Goal: Information Seeking & Learning: Learn about a topic

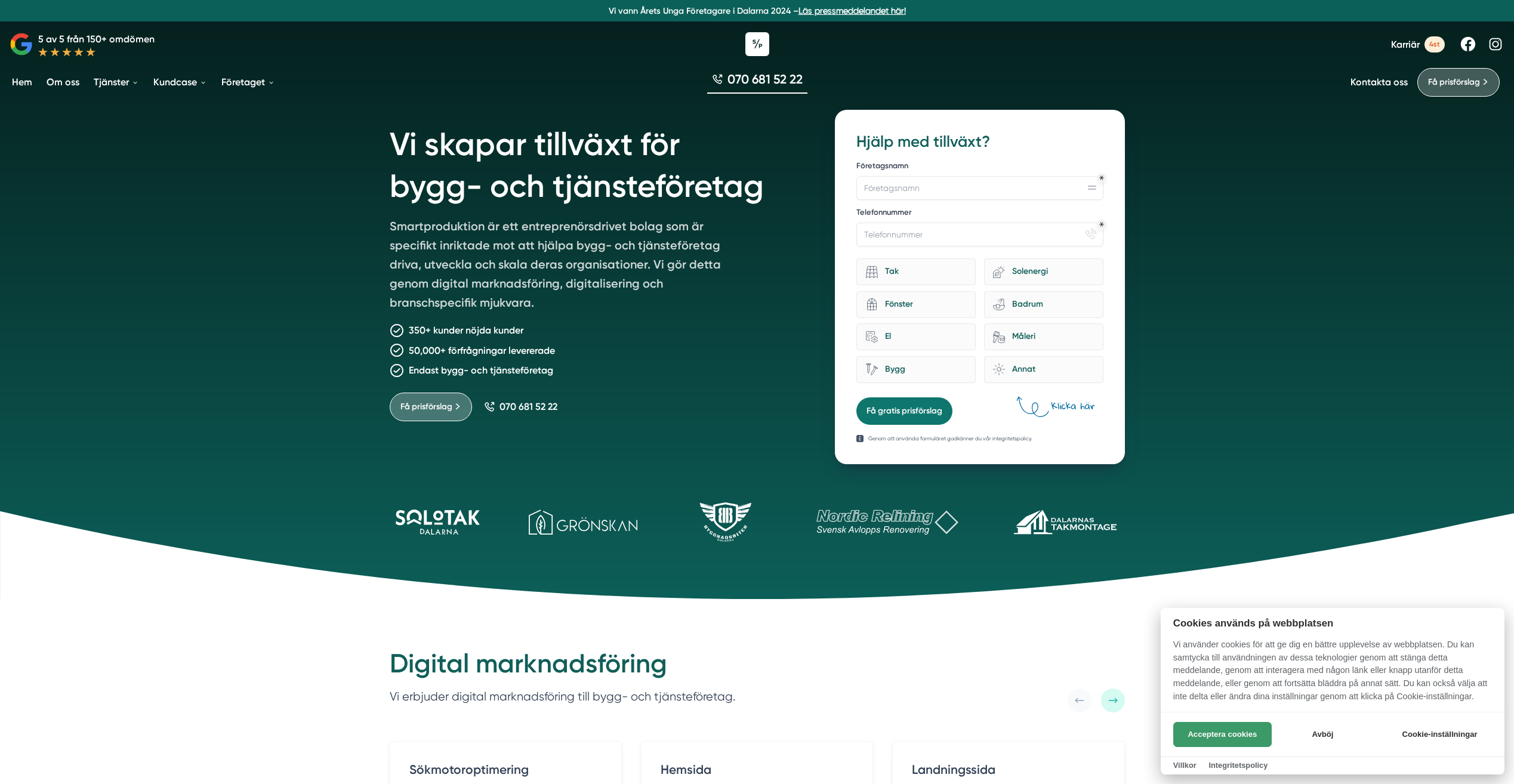
click at [1213, 735] on button "Acceptera cookies" at bounding box center [1222, 735] width 98 height 25
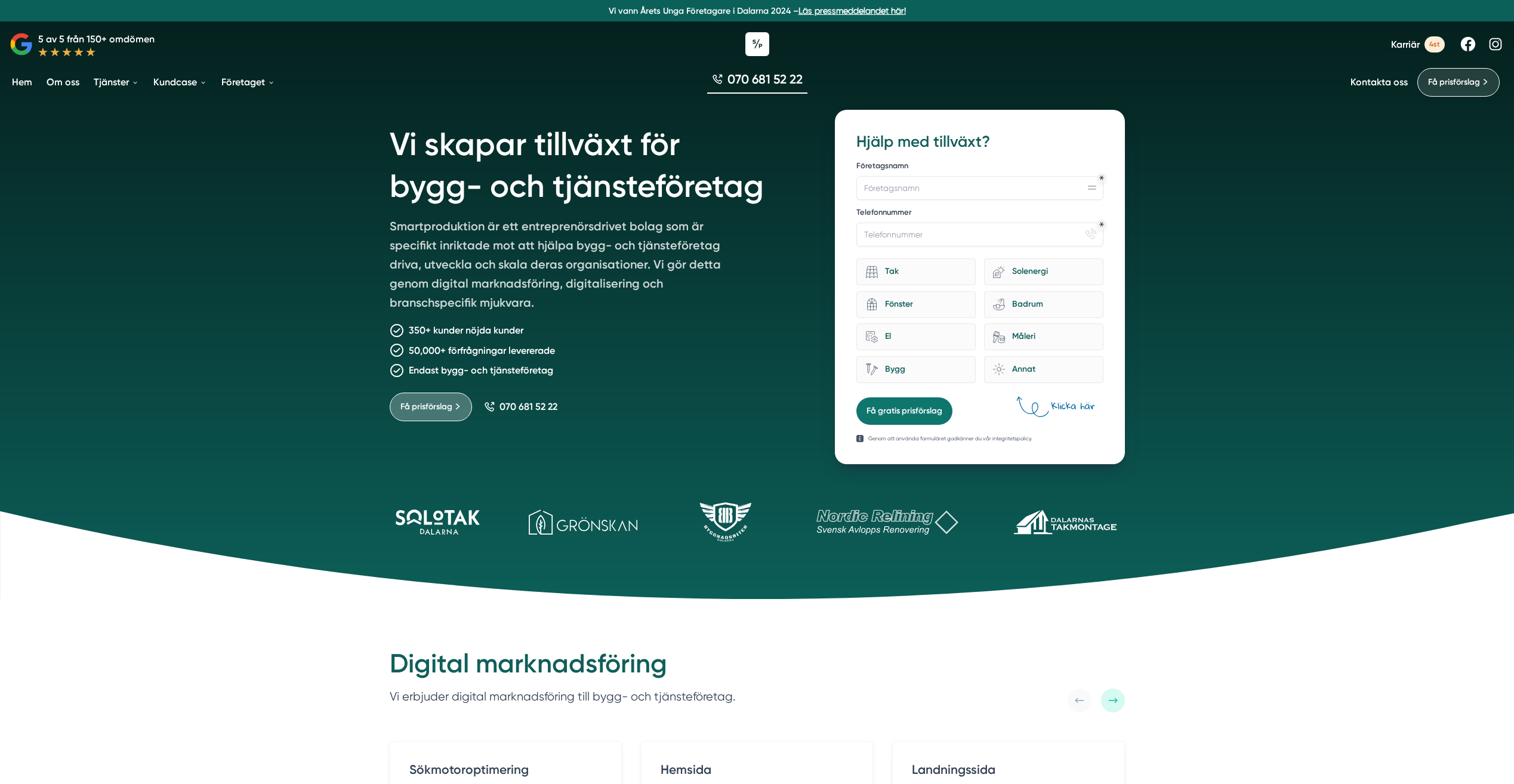
click at [1450, 69] on link "Få prisförslag" at bounding box center [1459, 83] width 83 height 29
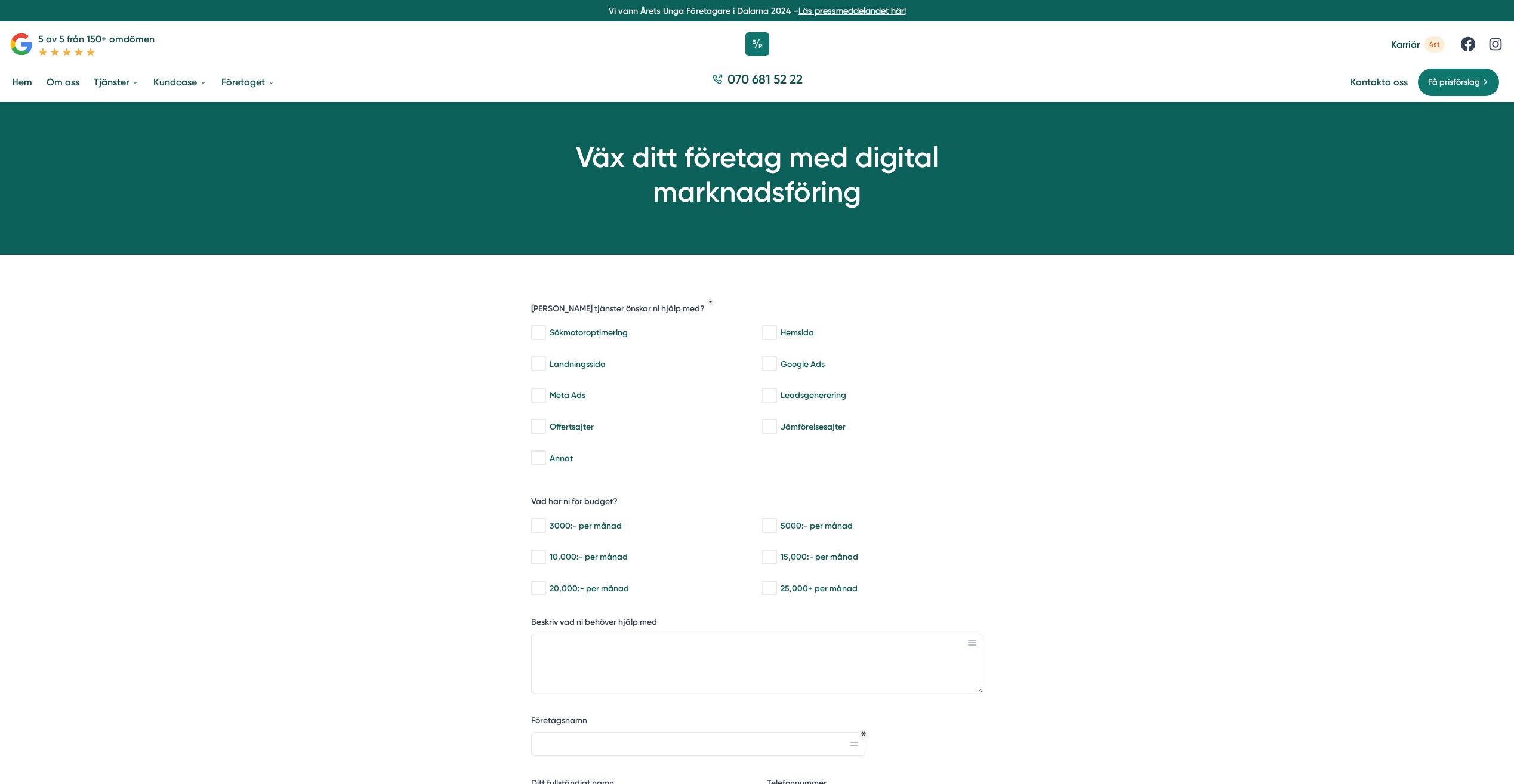
click at [31, 83] on link "Hem" at bounding box center [22, 82] width 25 height 30
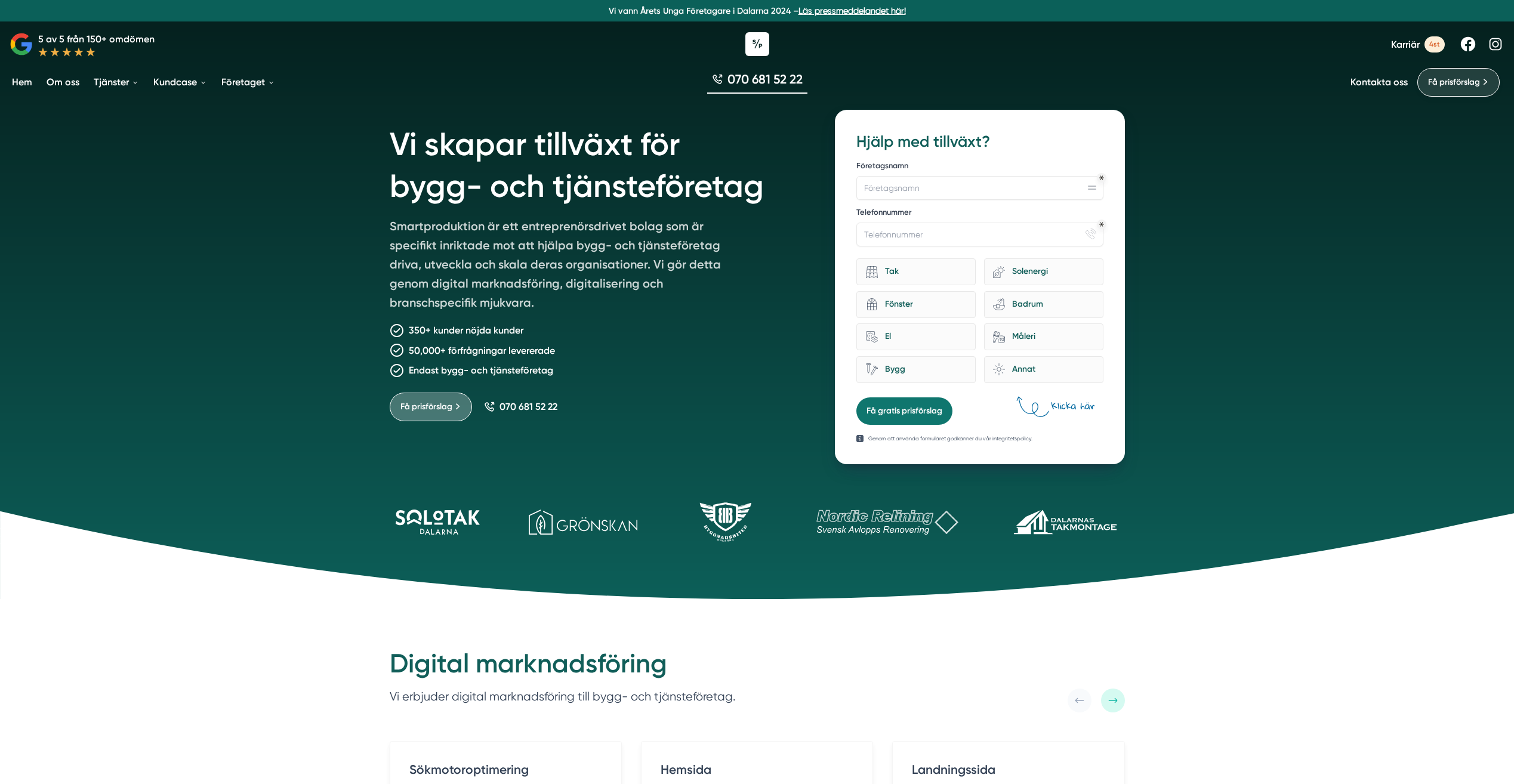
click at [1457, 87] on span "Få prisförslag" at bounding box center [1454, 83] width 52 height 13
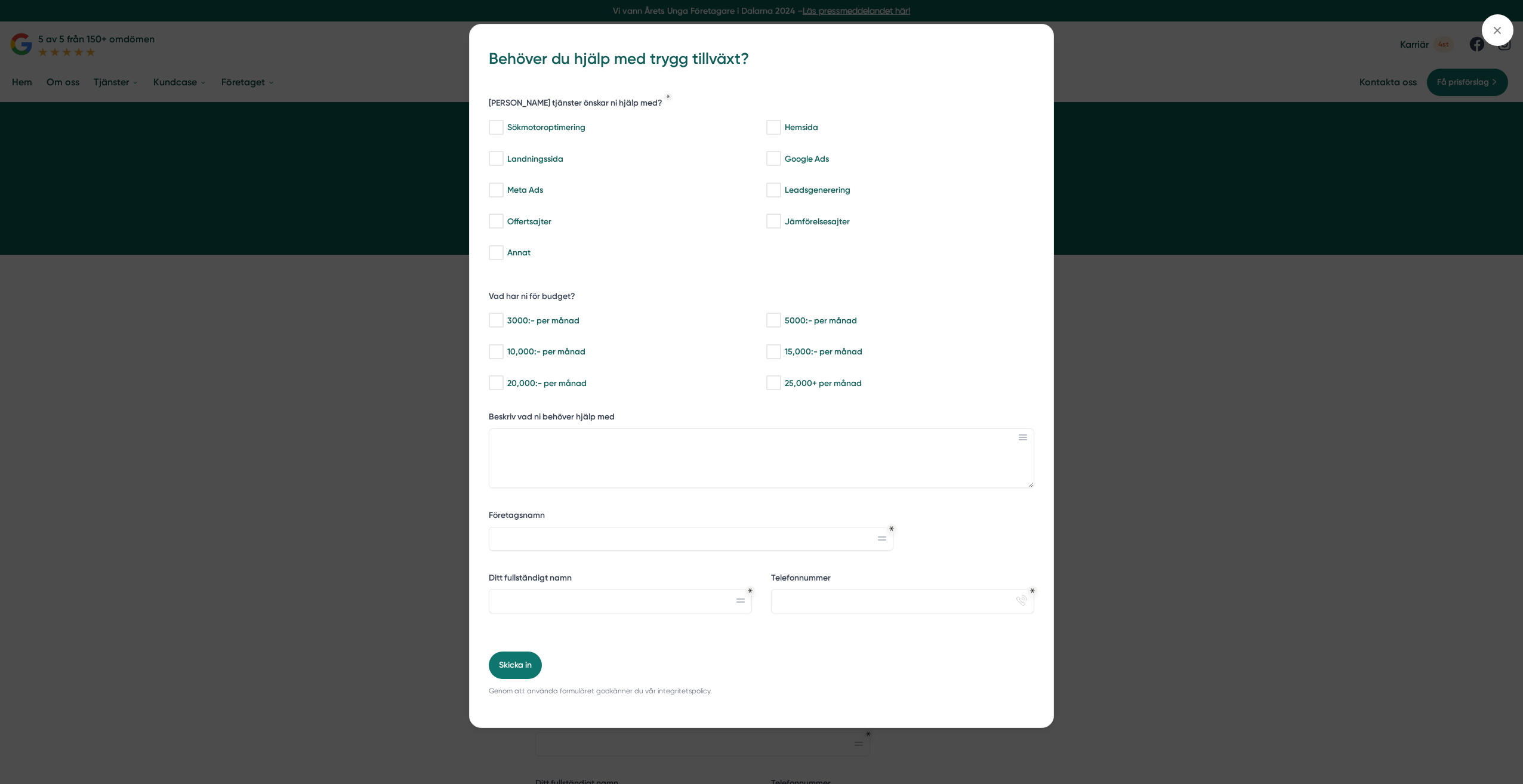
click at [1323, 157] on div "bbc9b822-b2c6-488a-ab3e-9a2d59e49c7c Behöver du hjälp med trygg tillväxt? Vilka…" at bounding box center [762, 392] width 1523 height 784
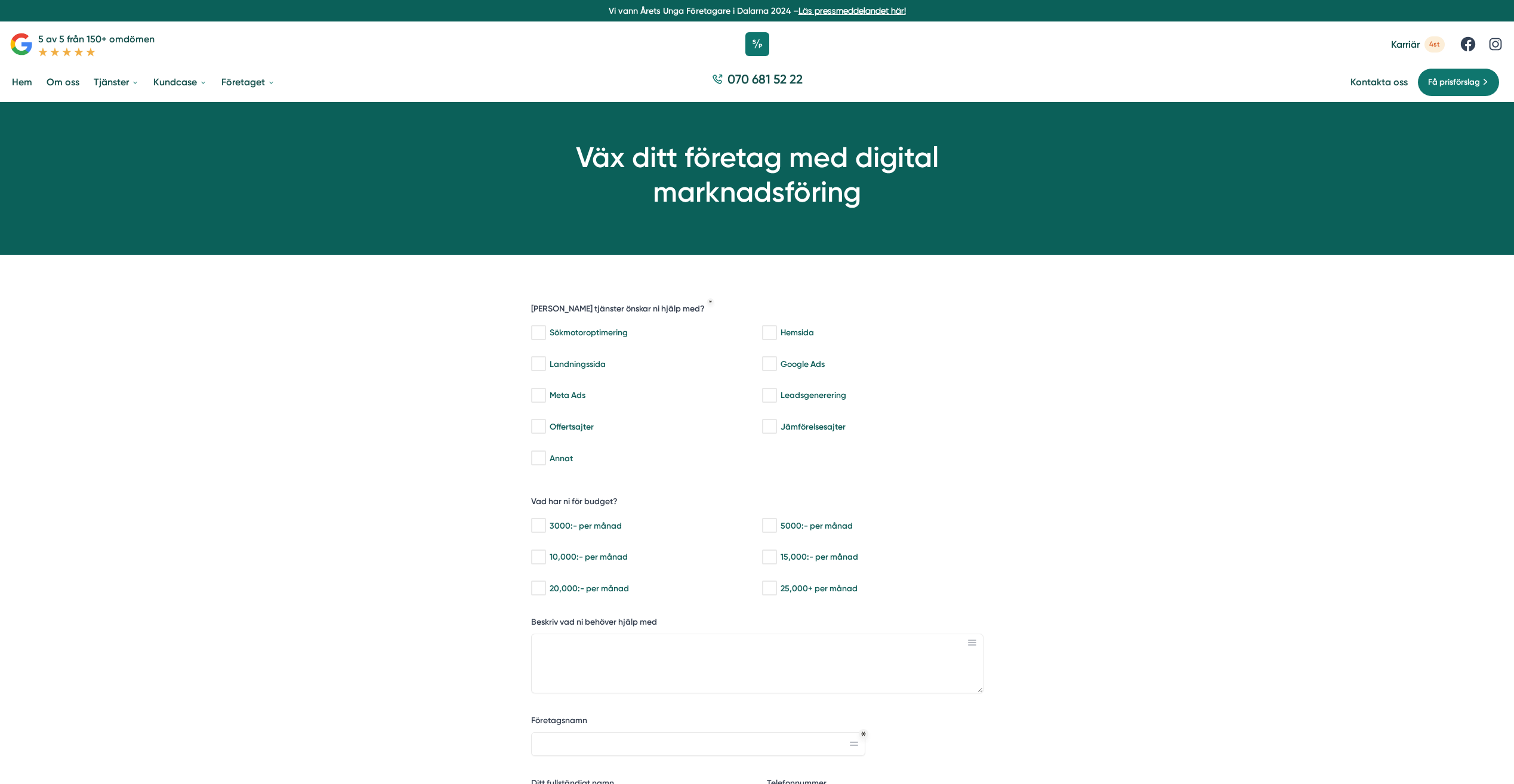
drag, startPoint x: 844, startPoint y: 733, endPoint x: 443, endPoint y: 390, distance: 527.7
click at [443, 390] on div "Väx ditt företag med digital marknadsföring 933a79ab-30c6-4b16-a2e0-13fe1b2b803…" at bounding box center [757, 614] width 1514 height 1024
drag, startPoint x: 443, startPoint y: 390, endPoint x: 160, endPoint y: 320, distance: 291.5
click at [160, 320] on div "Väx ditt företag med digital marknadsföring 933a79ab-30c6-4b16-a2e0-13fe1b2b803…" at bounding box center [757, 614] width 1514 height 1024
click at [18, 78] on link "Hem" at bounding box center [22, 82] width 25 height 30
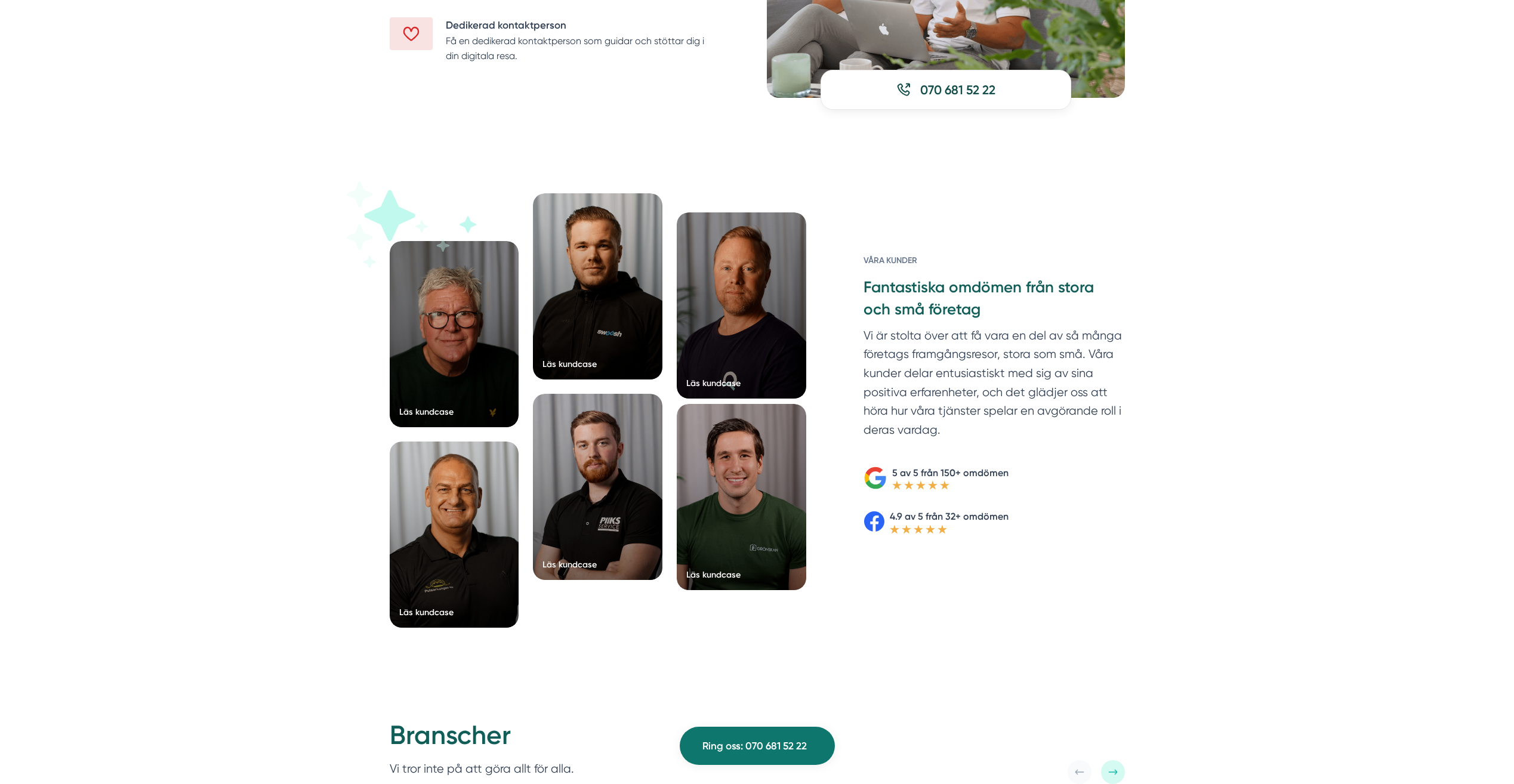
scroll to position [1730, 0]
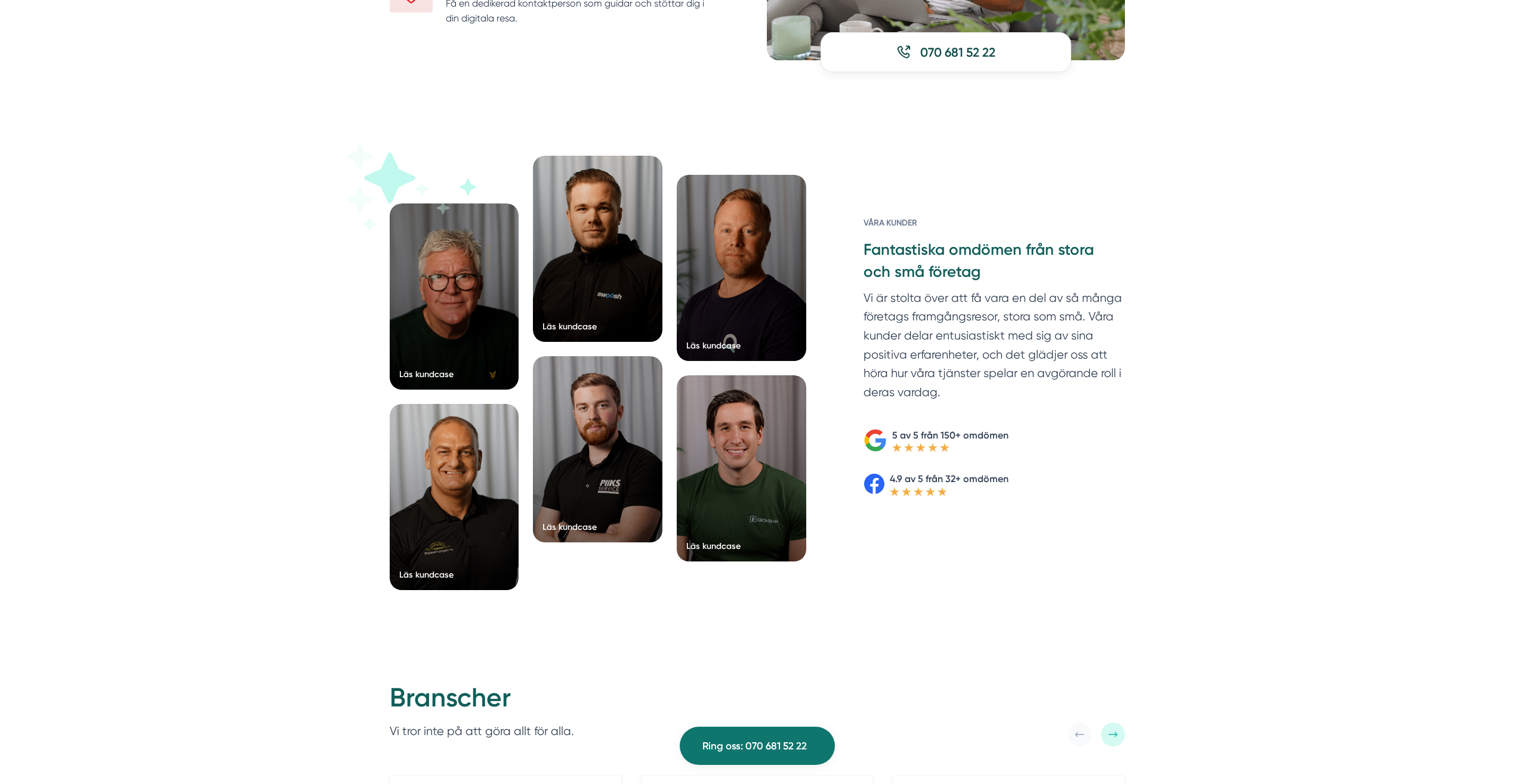
drag, startPoint x: 1512, startPoint y: 323, endPoint x: 1501, endPoint y: 410, distance: 87.7
click at [1501, 410] on div "Läs kundcase Läs kundcase Läs kundcase Läs kundcase" at bounding box center [757, 380] width 1514 height 544
drag, startPoint x: 1501, startPoint y: 410, endPoint x: 1356, endPoint y: 378, distance: 148.5
click at [1358, 378] on div "Läs kundcase Läs kundcase Läs kundcase Läs kundcase" at bounding box center [757, 380] width 1514 height 544
drag, startPoint x: 1126, startPoint y: 413, endPoint x: 900, endPoint y: 271, distance: 266.9
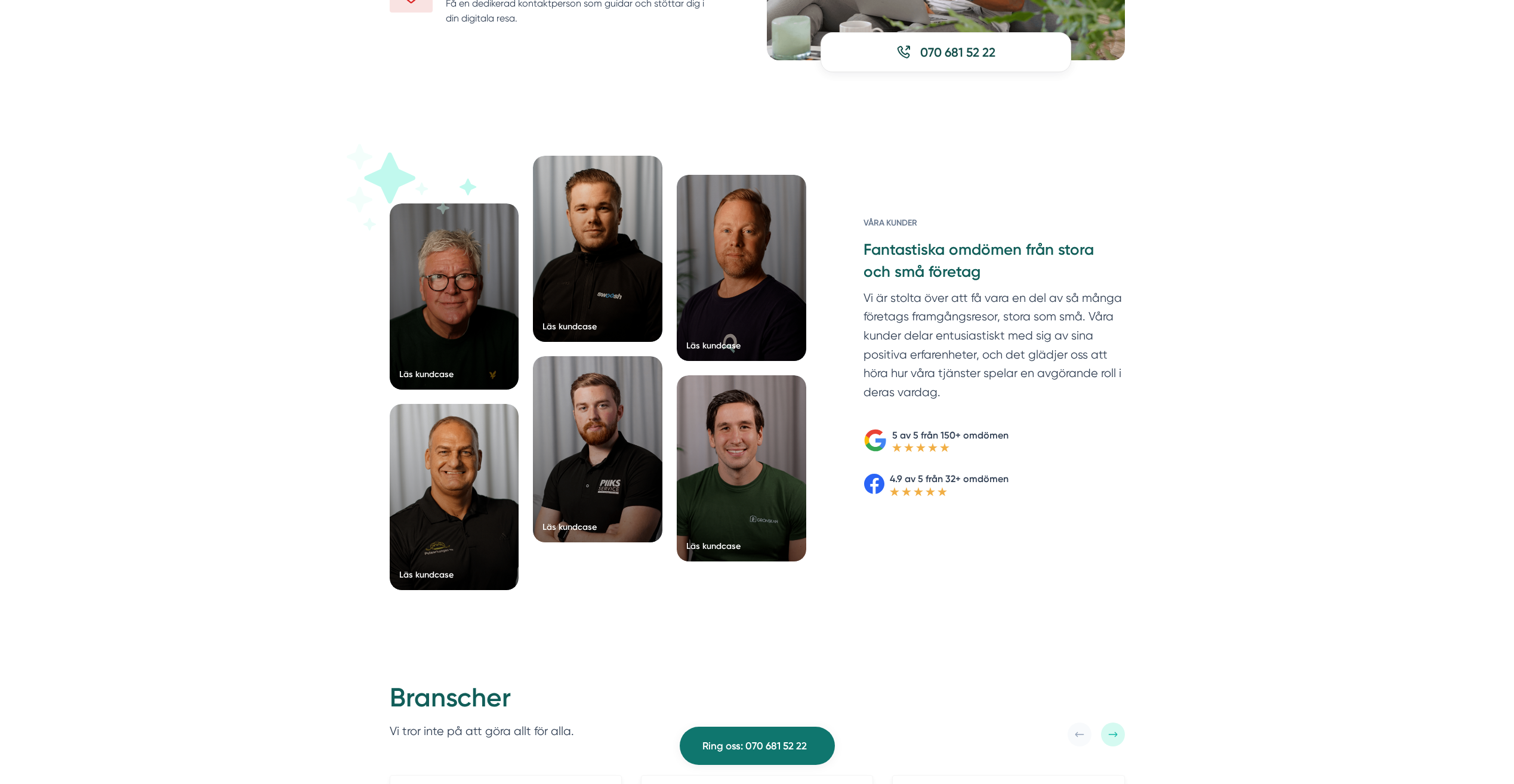
click at [900, 271] on div "Läs kundcase Läs kundcase Läs kundcase Läs kundcase" at bounding box center [757, 380] width 764 height 448
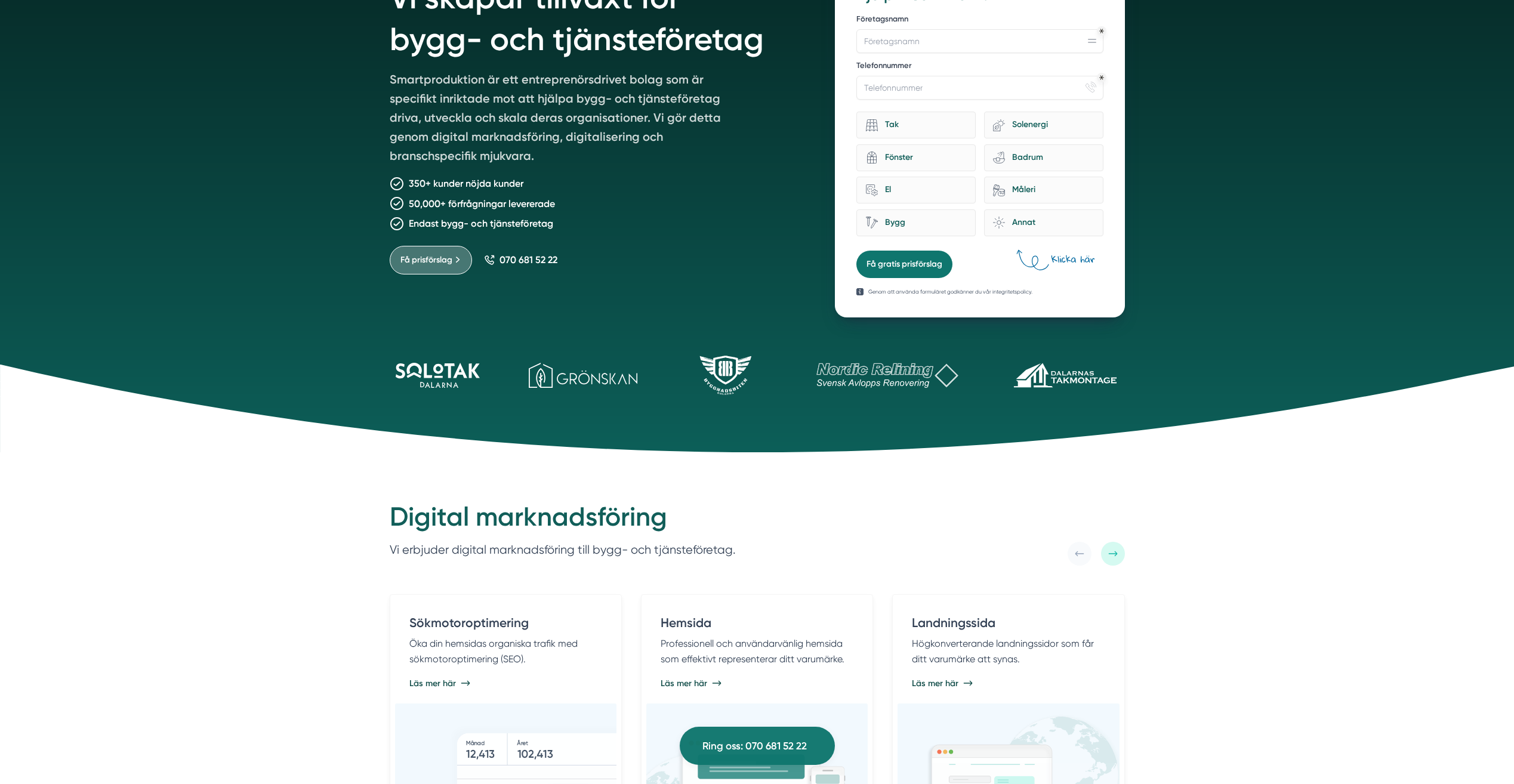
scroll to position [0, 0]
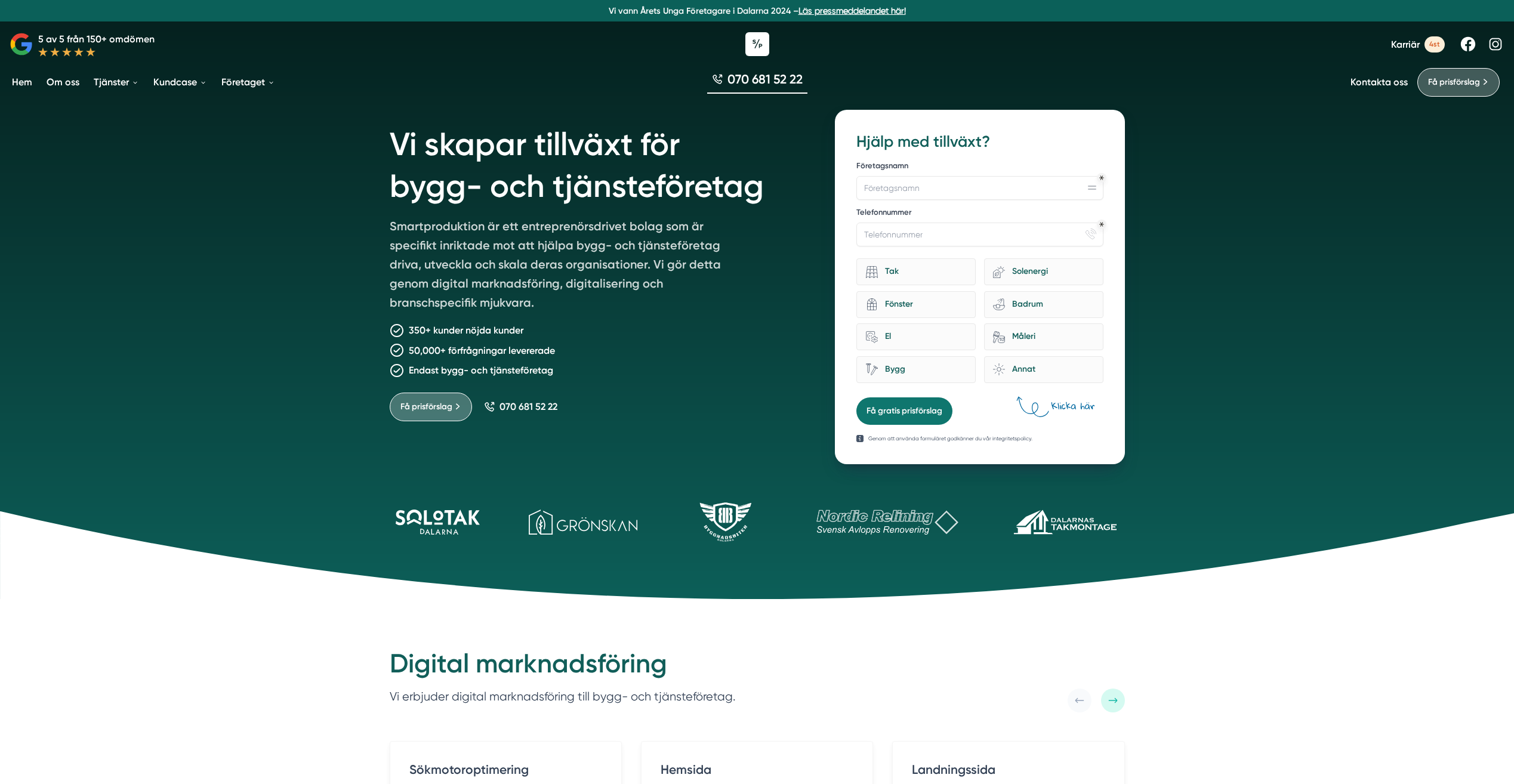
click at [585, 333] on div "350+ kunder nöjda kunder" at bounding box center [598, 330] width 417 height 15
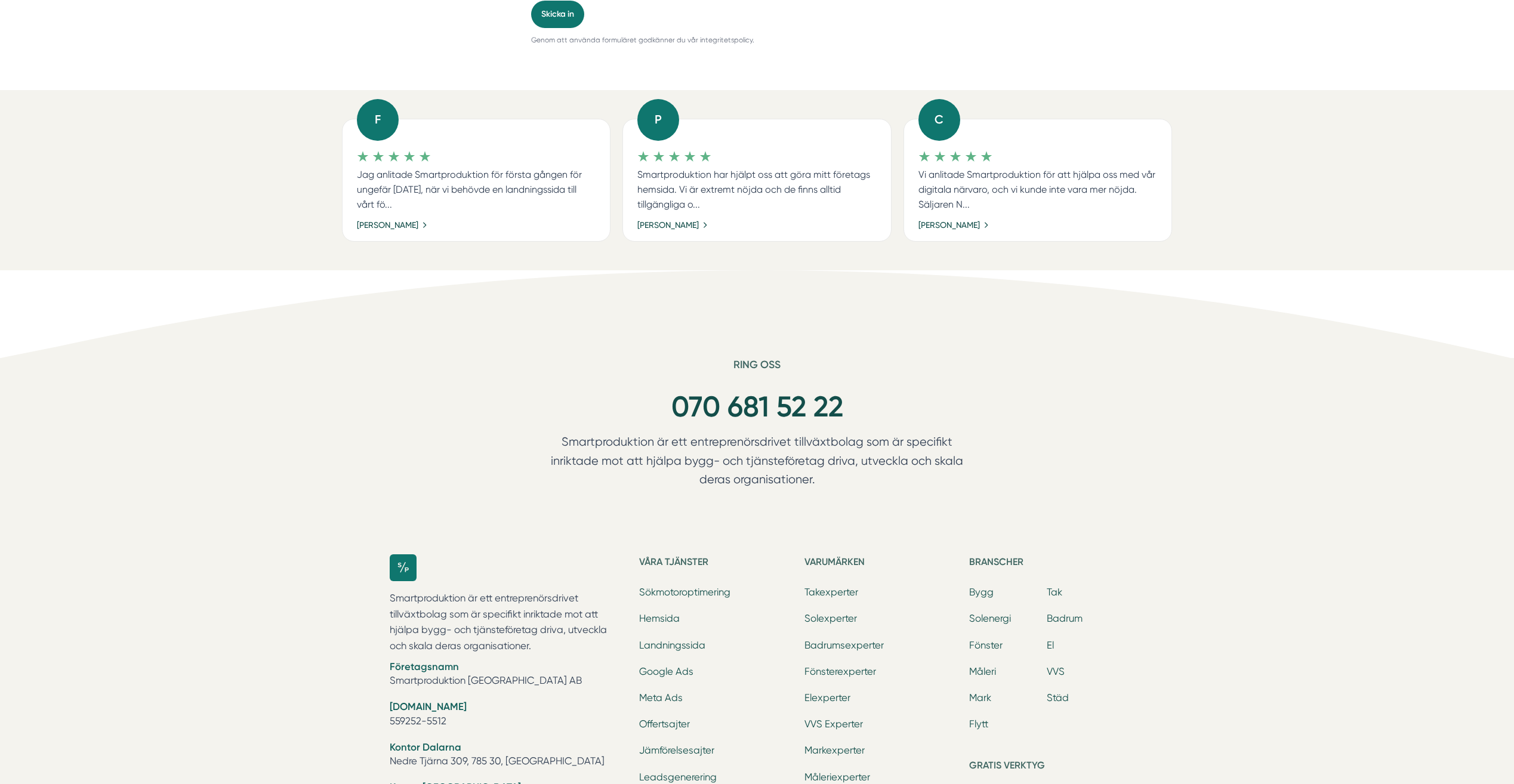
scroll to position [895, 0]
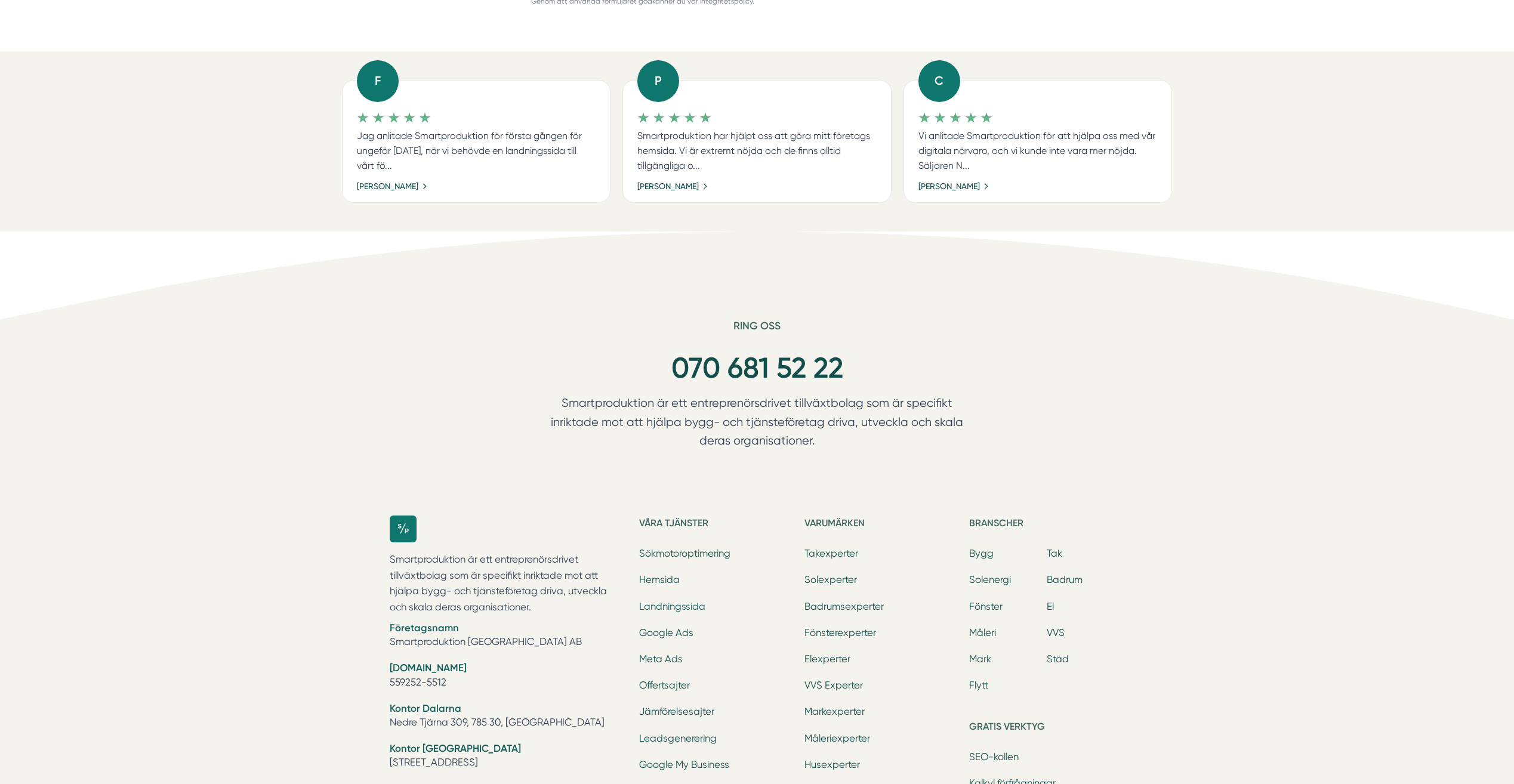
click at [701, 607] on link "Landningssida" at bounding box center [672, 606] width 66 height 11
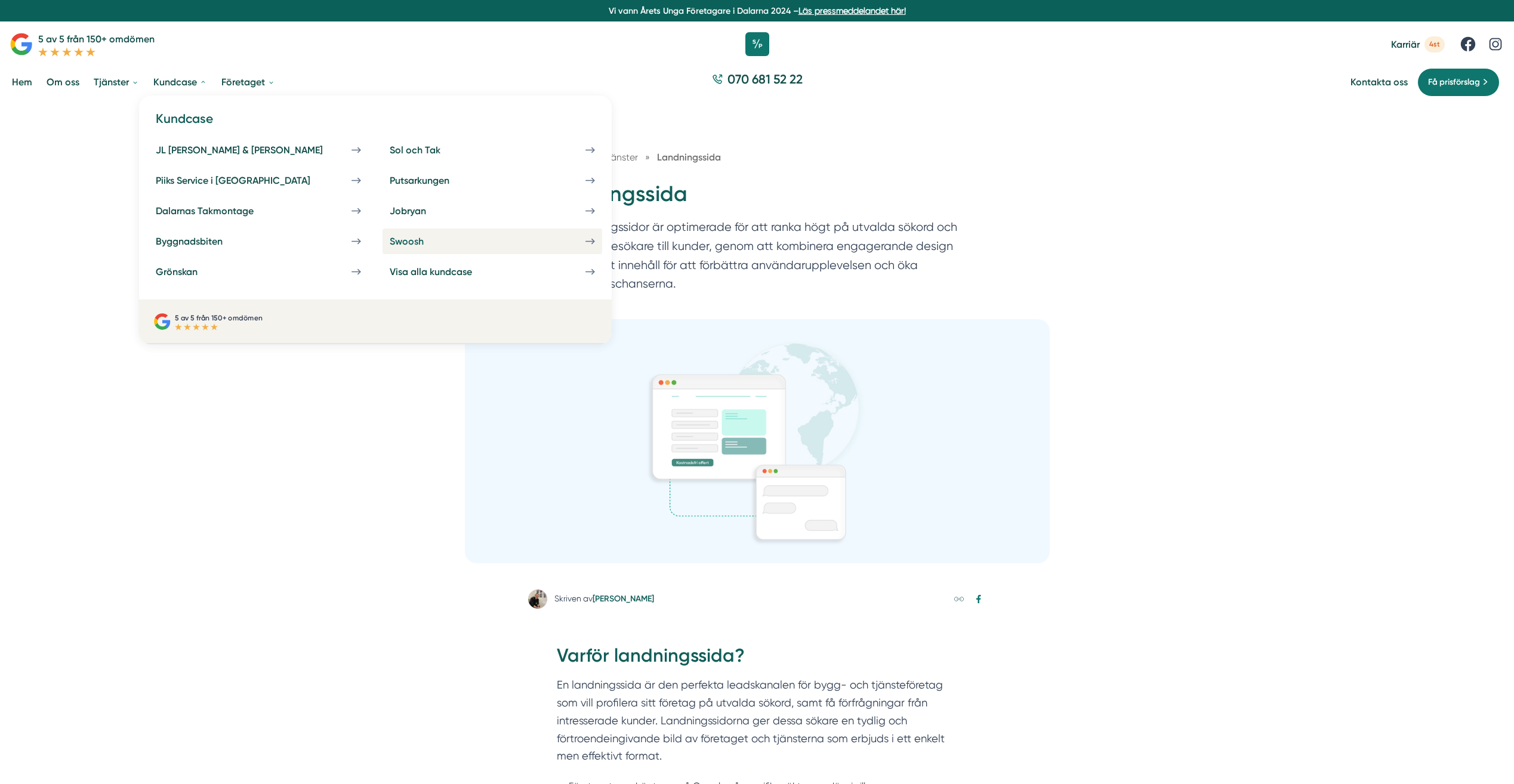
click at [390, 237] on div "Swoosh" at bounding box center [421, 241] width 63 height 11
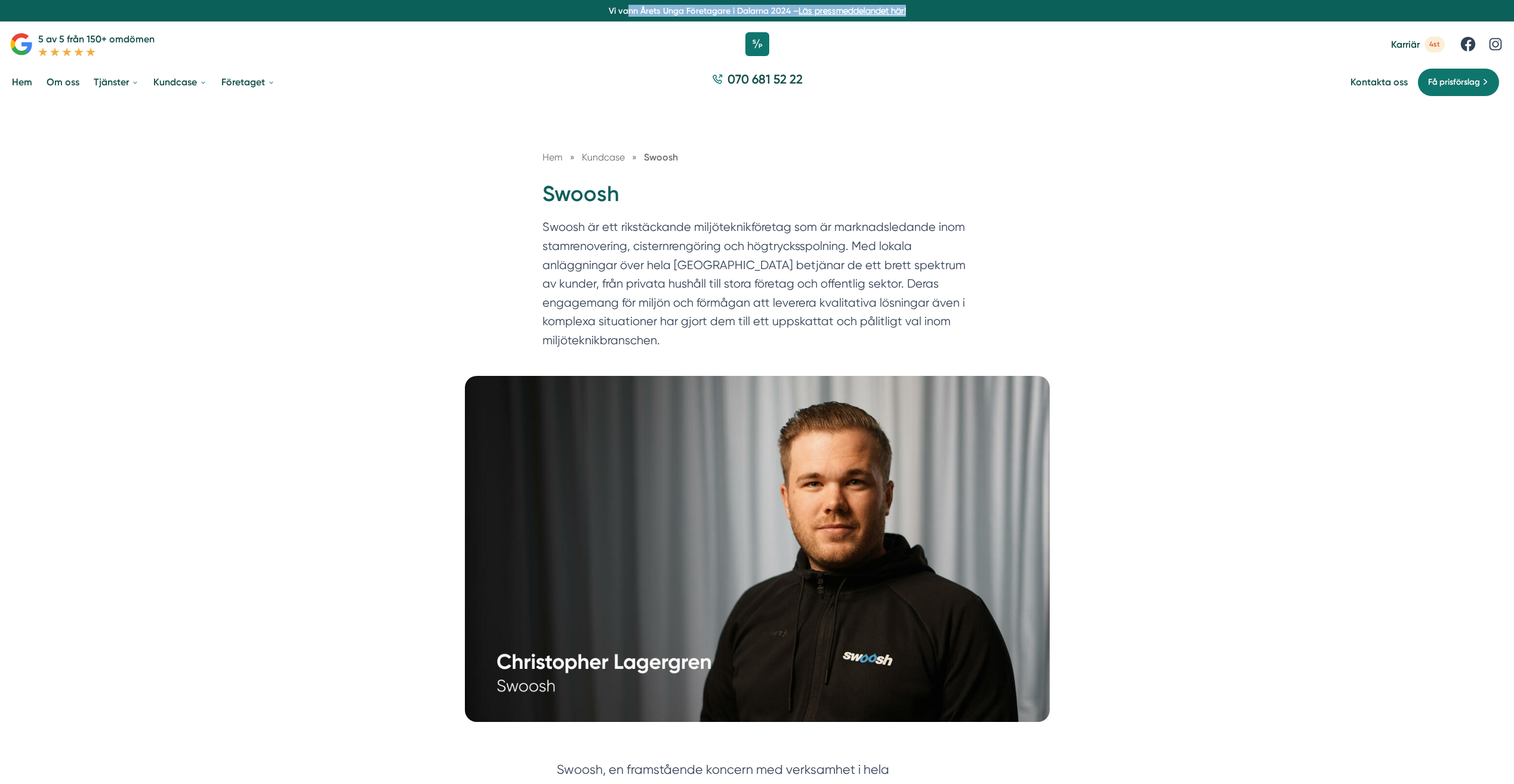
drag, startPoint x: 609, startPoint y: 10, endPoint x: 942, endPoint y: 13, distance: 333.0
click at [942, 13] on p "Vi vann Årets Unga Företagare i Dalarna 2024 – Läs pressmeddelandet här!" at bounding box center [757, 11] width 1505 height 12
click at [421, 293] on div "Hem » Kundcase » Swoosh Swoosh Swoosh är ett rikstäckande miljöteknikföretag so…" at bounding box center [757, 239] width 1514 height 274
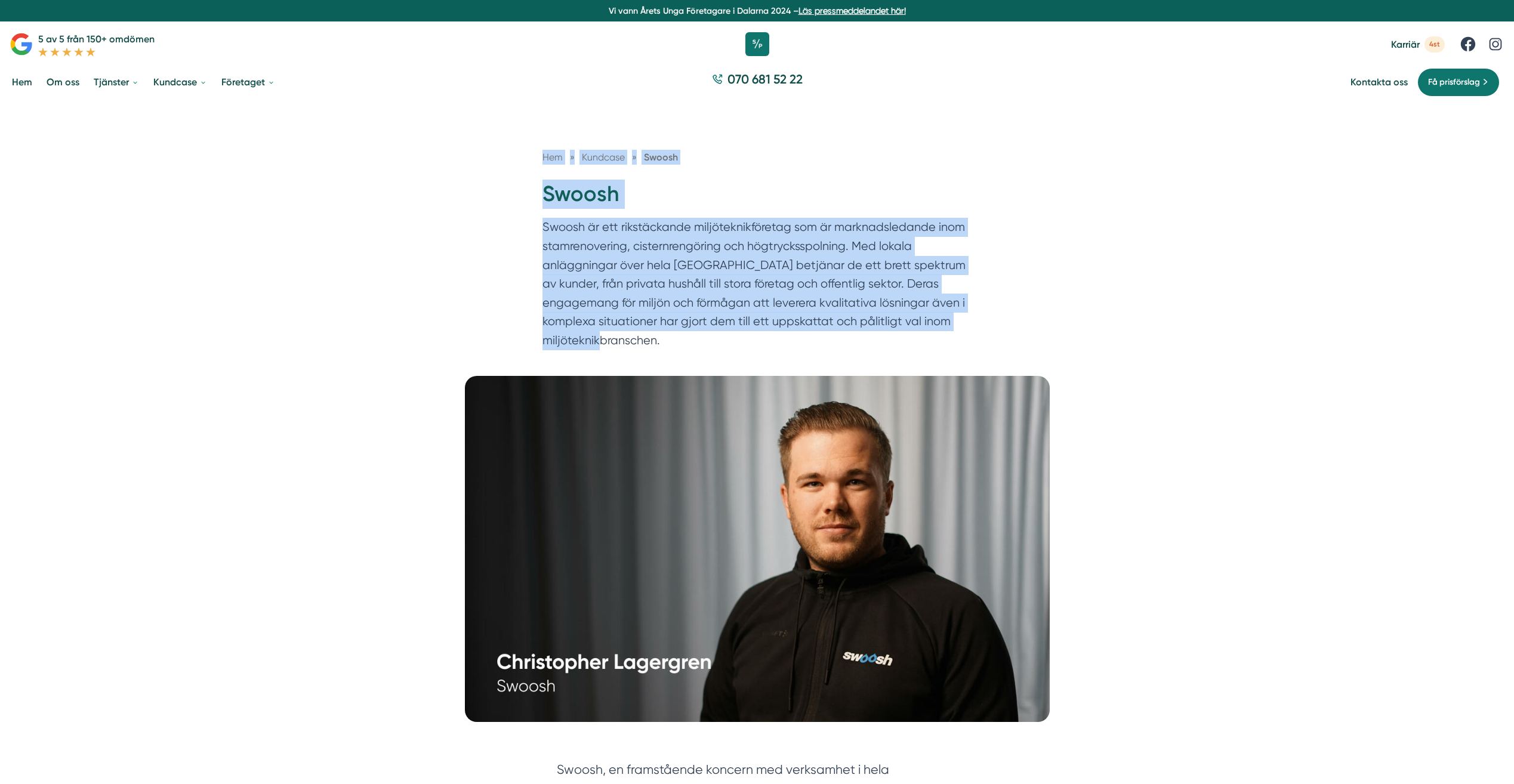
drag, startPoint x: 673, startPoint y: 345, endPoint x: 521, endPoint y: 149, distance: 248.0
click at [521, 149] on div "Hem » Kundcase » Swoosh Swoosh Swoosh är ett rikstäckande miljöteknikföretag so…" at bounding box center [757, 239] width 1514 height 274
click at [678, 345] on p "Swoosh är ett rikstäckande miljöteknikföretag som är marknadsledande inom stamr…" at bounding box center [757, 286] width 430 height 138
drag, startPoint x: 666, startPoint y: 345, endPoint x: 441, endPoint y: 162, distance: 290.0
click at [441, 162] on div "Hem » Kundcase » Swoosh Swoosh Swoosh är ett rikstäckande miljöteknikföretag so…" at bounding box center [757, 239] width 1514 height 274
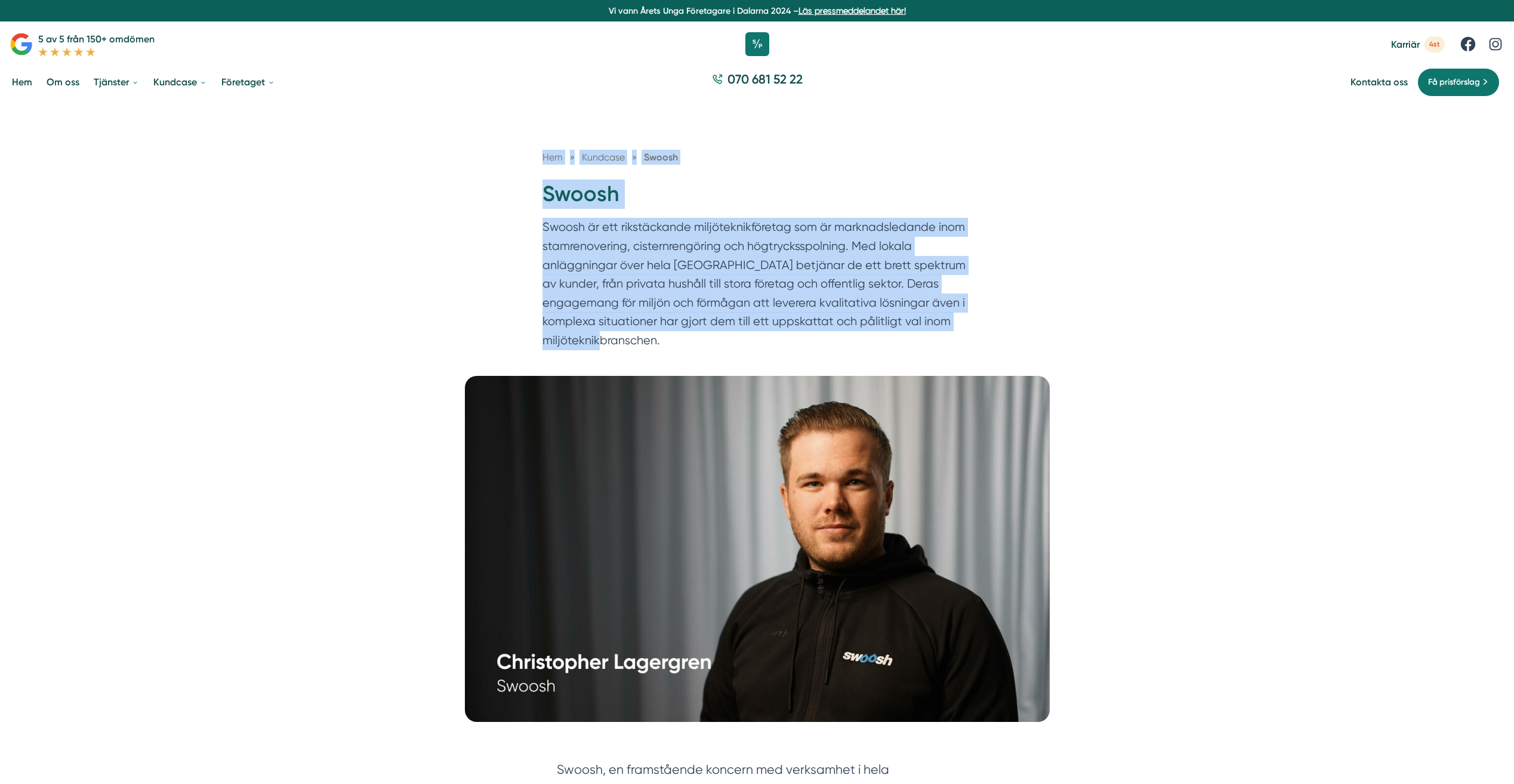
click at [684, 327] on p "Swoosh är ett rikstäckande miljöteknikföretag som är marknadsledande inom stamr…" at bounding box center [757, 286] width 430 height 138
drag, startPoint x: 544, startPoint y: 162, endPoint x: 824, endPoint y: 348, distance: 336.1
click at [824, 348] on div "Hem » Kundcase » Swoosh Swoosh Swoosh är ett rikstäckande miljöteknikföretag so…" at bounding box center [757, 252] width 458 height 206
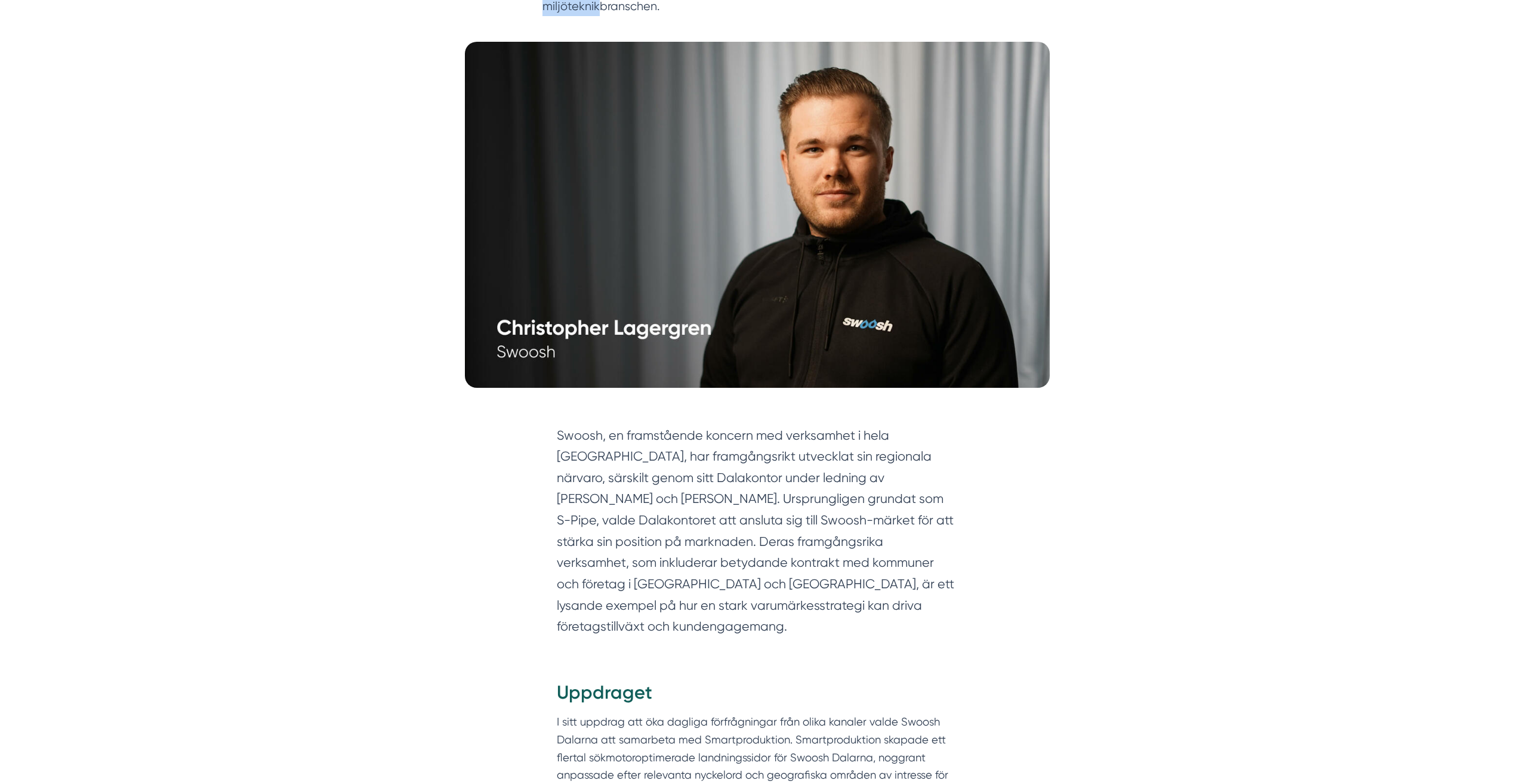
scroll to position [418, 0]
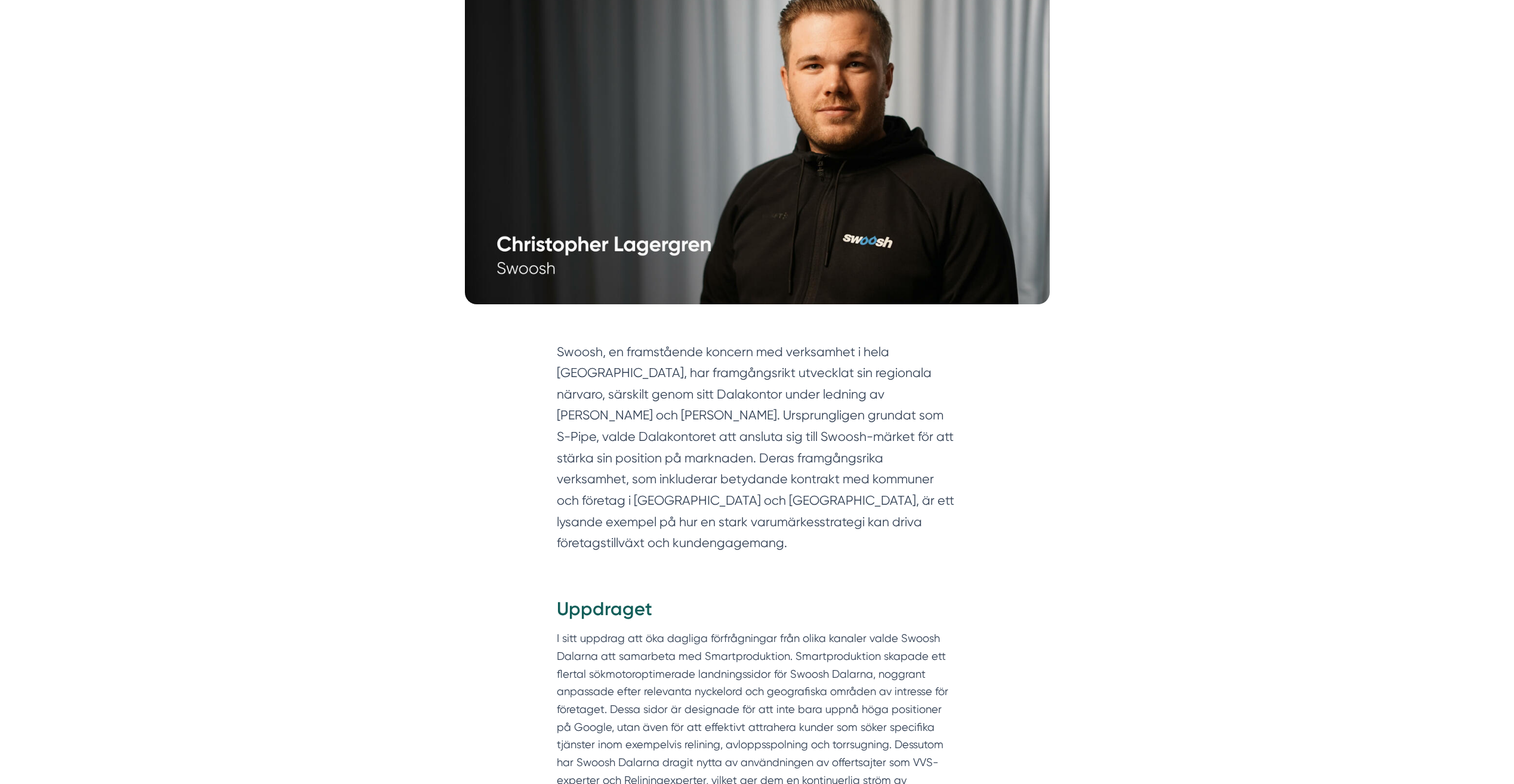
click at [693, 485] on section "Swoosh, en framstående koncern med verksamhet i hela Sverige, har framgångsrikt…" at bounding box center [757, 450] width 401 height 218
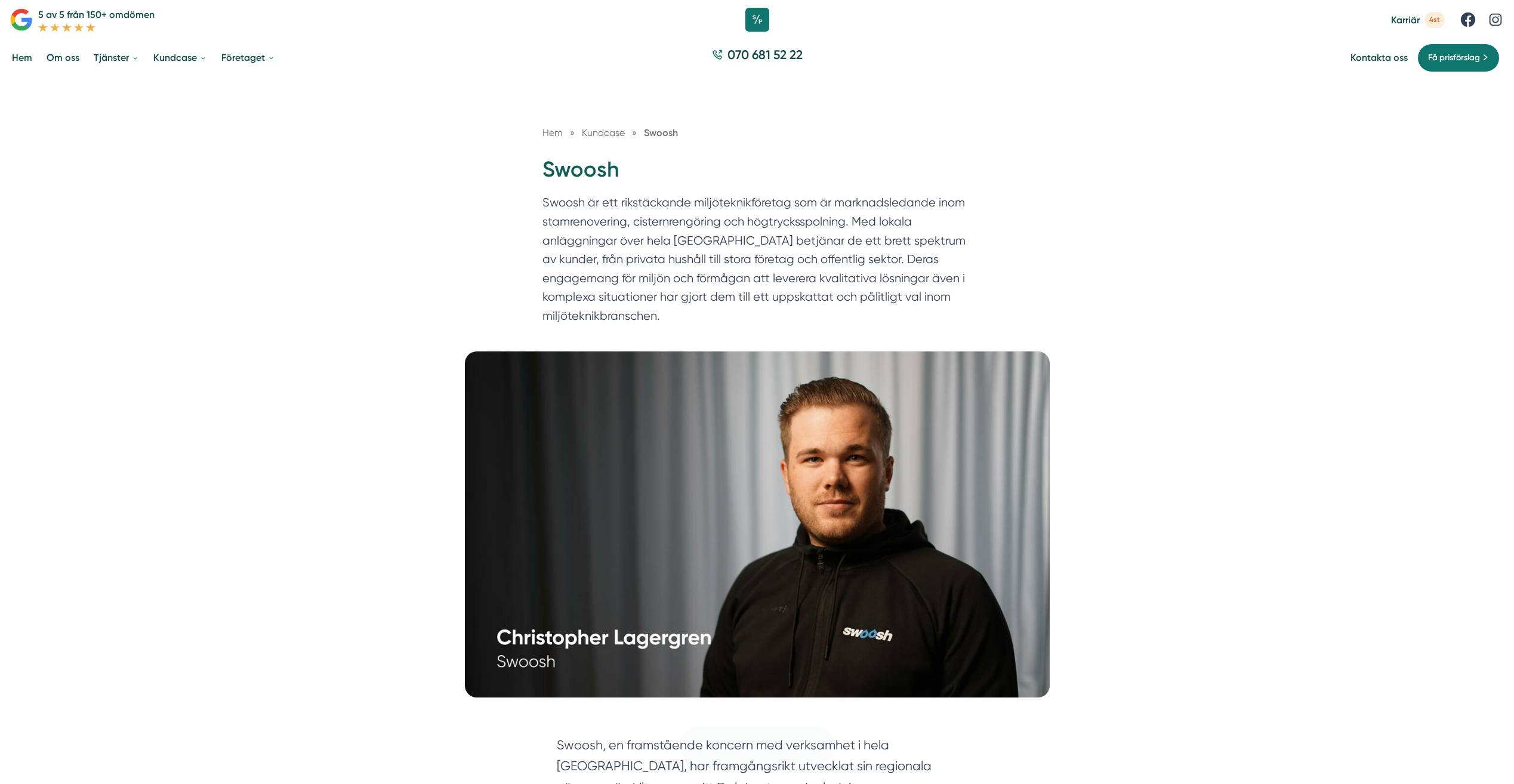
scroll to position [0, 0]
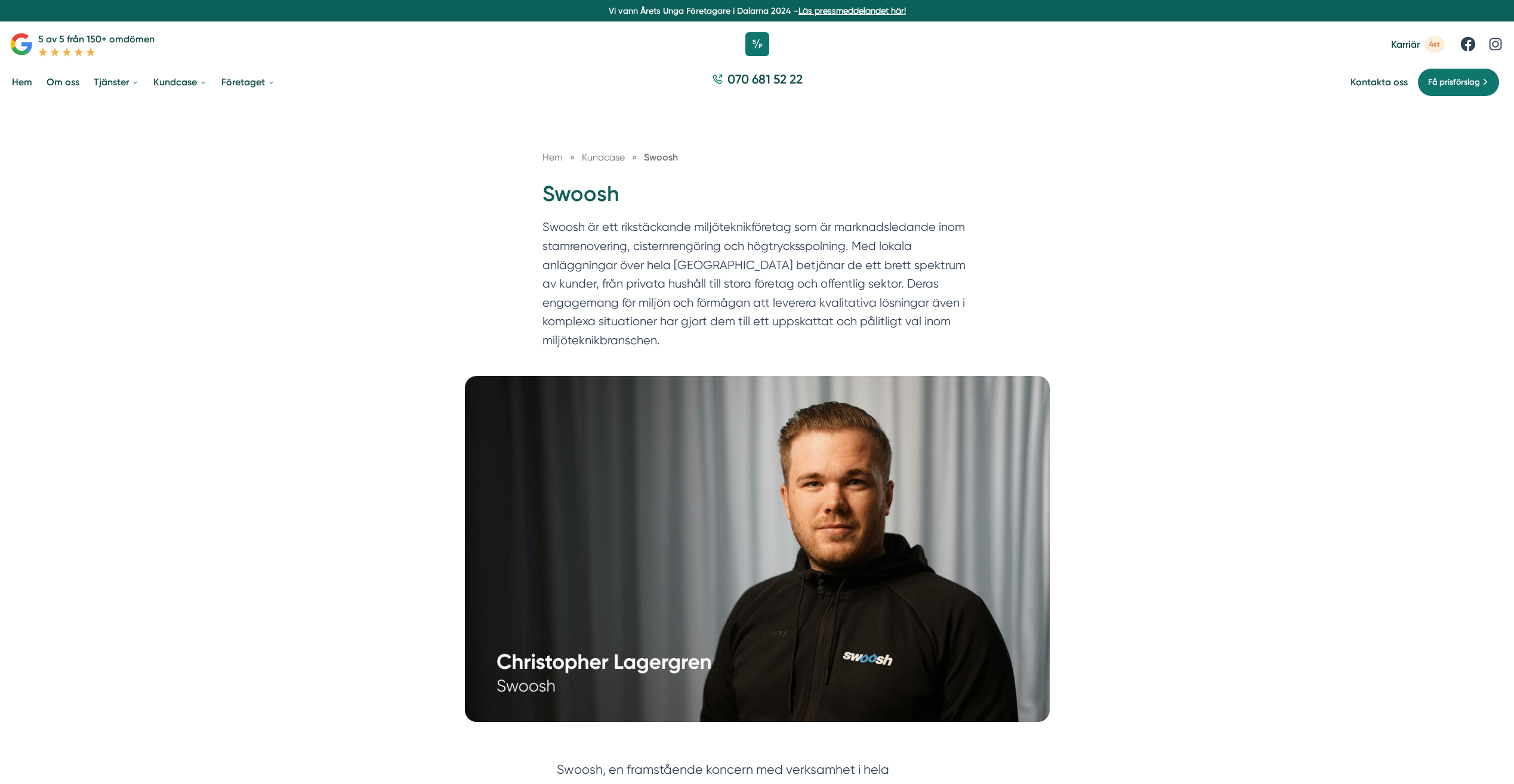
click at [14, 85] on link "Hem" at bounding box center [22, 82] width 25 height 30
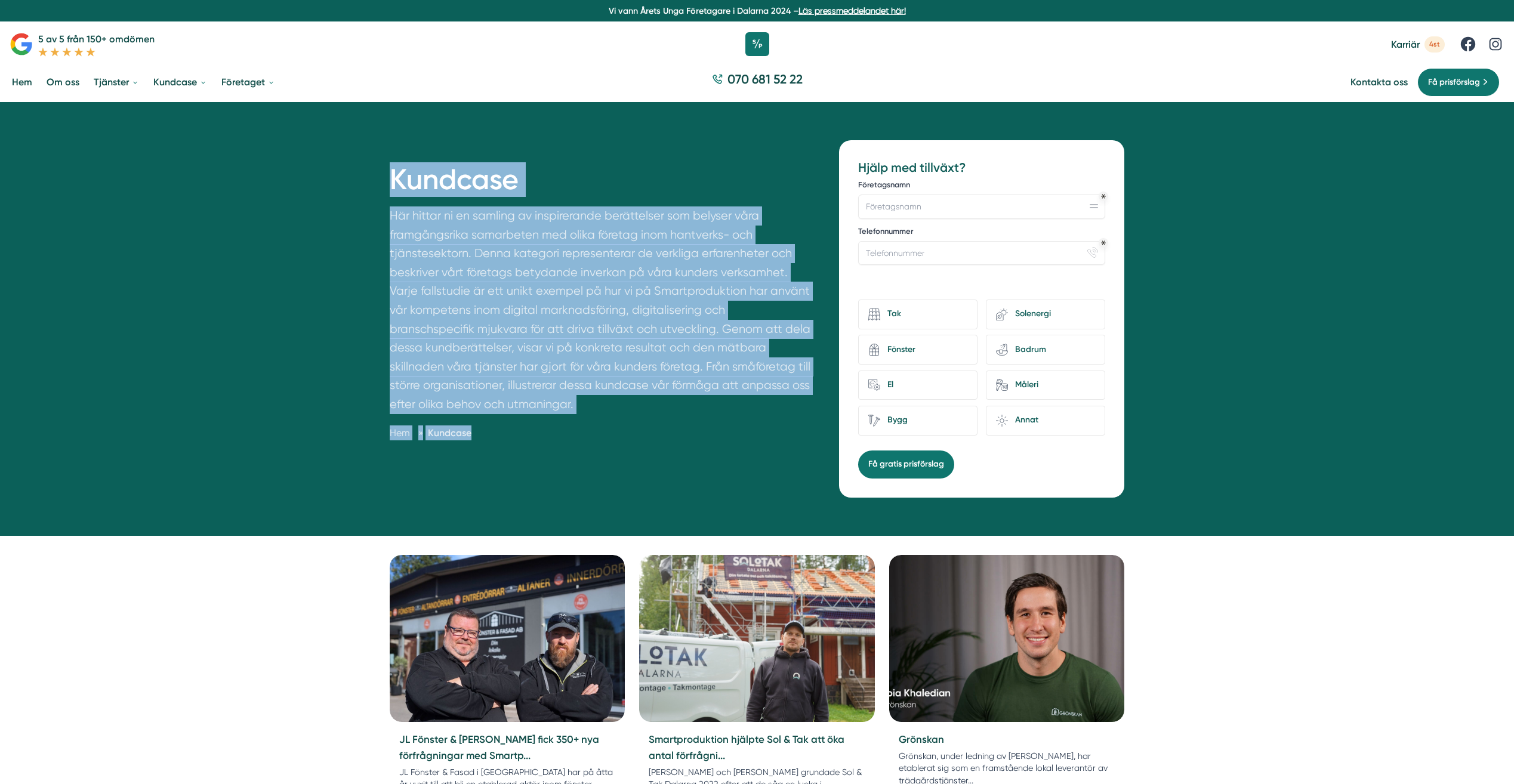
drag, startPoint x: 499, startPoint y: 444, endPoint x: 355, endPoint y: 154, distance: 323.8
click at [355, 154] on div "Kundcase Här hittar ni en samling av inspirerande berättelser som belyser våra …" at bounding box center [757, 318] width 1514 height 433
click at [594, 299] on p "Här hittar ni en samling av inspirerande berättelser som belyser våra framgångs…" at bounding box center [600, 313] width 421 height 213
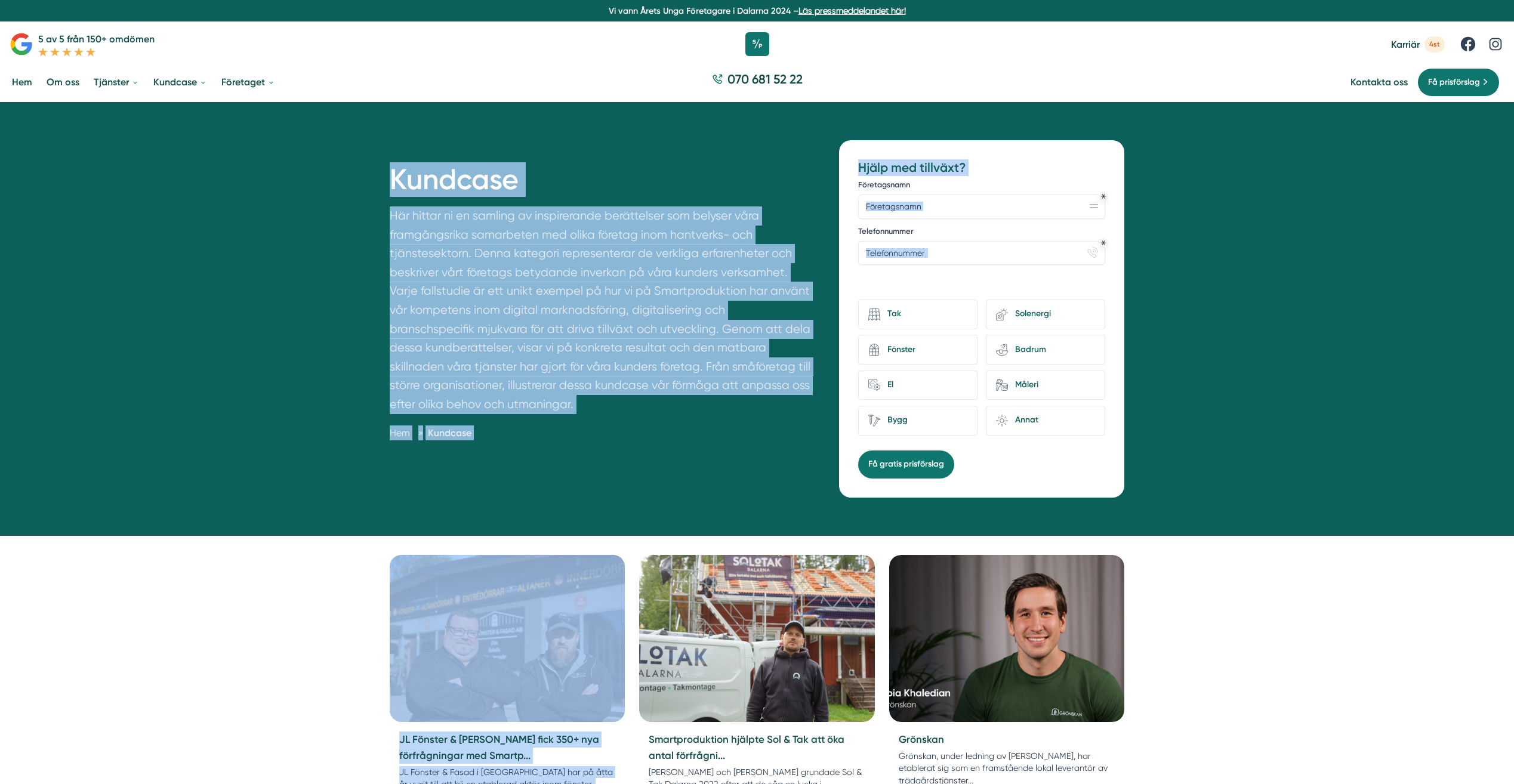
drag, startPoint x: 389, startPoint y: 170, endPoint x: 771, endPoint y: 541, distance: 532.5
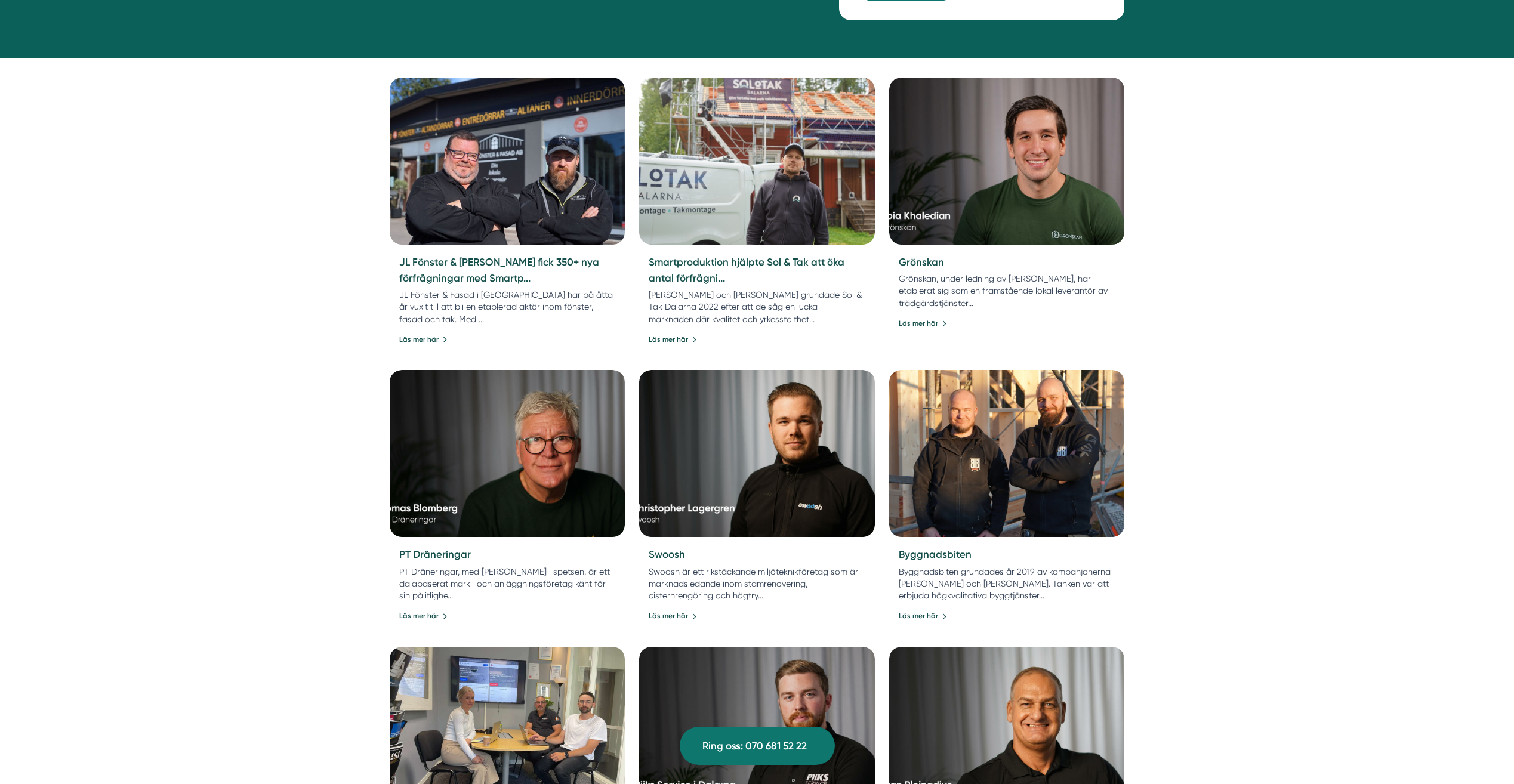
click at [1264, 425] on div "Kundcase Här hittar ni en samling av inspirerande berättelser som belyser våra …" at bounding box center [757, 509] width 1514 height 1769
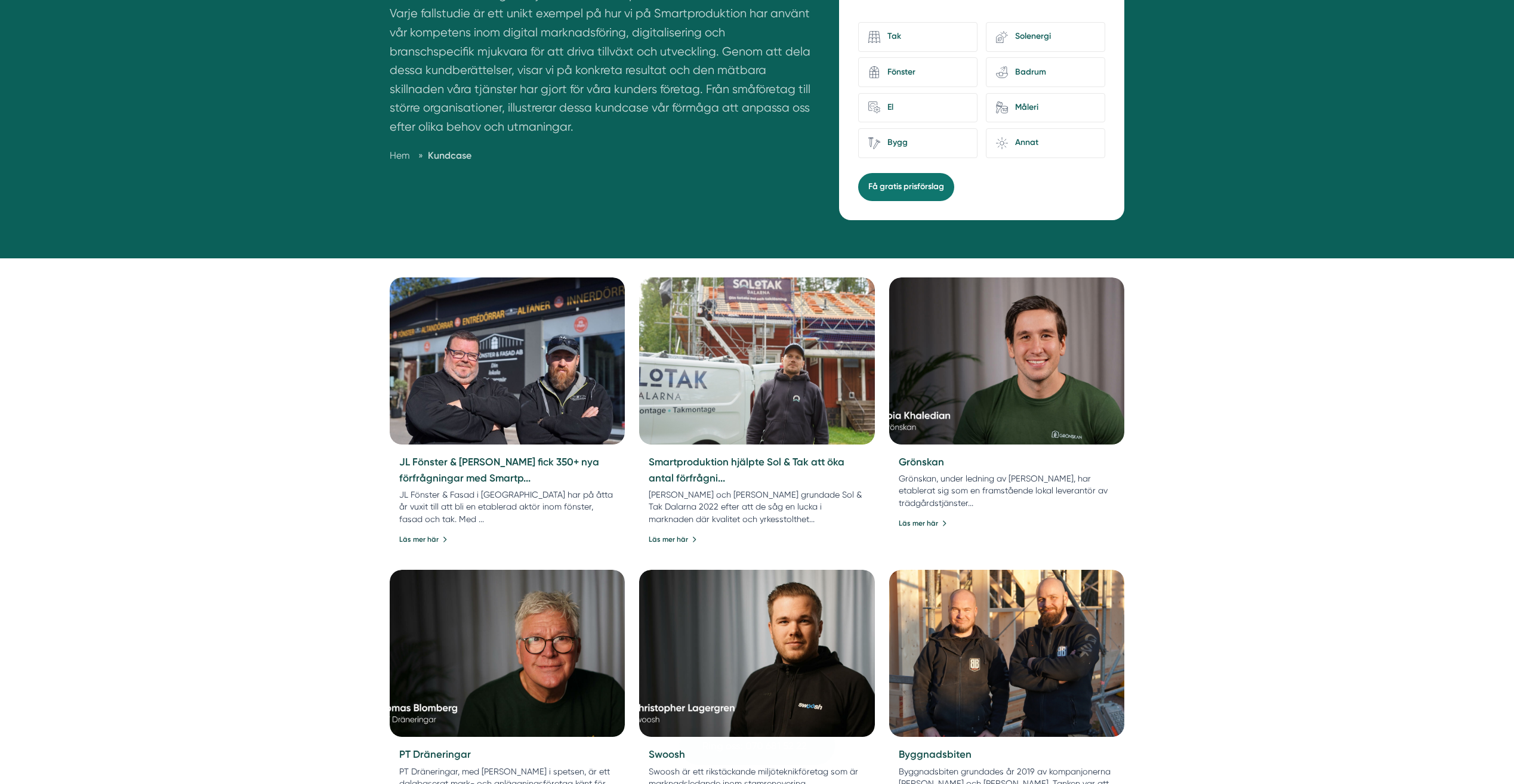
scroll to position [298, 0]
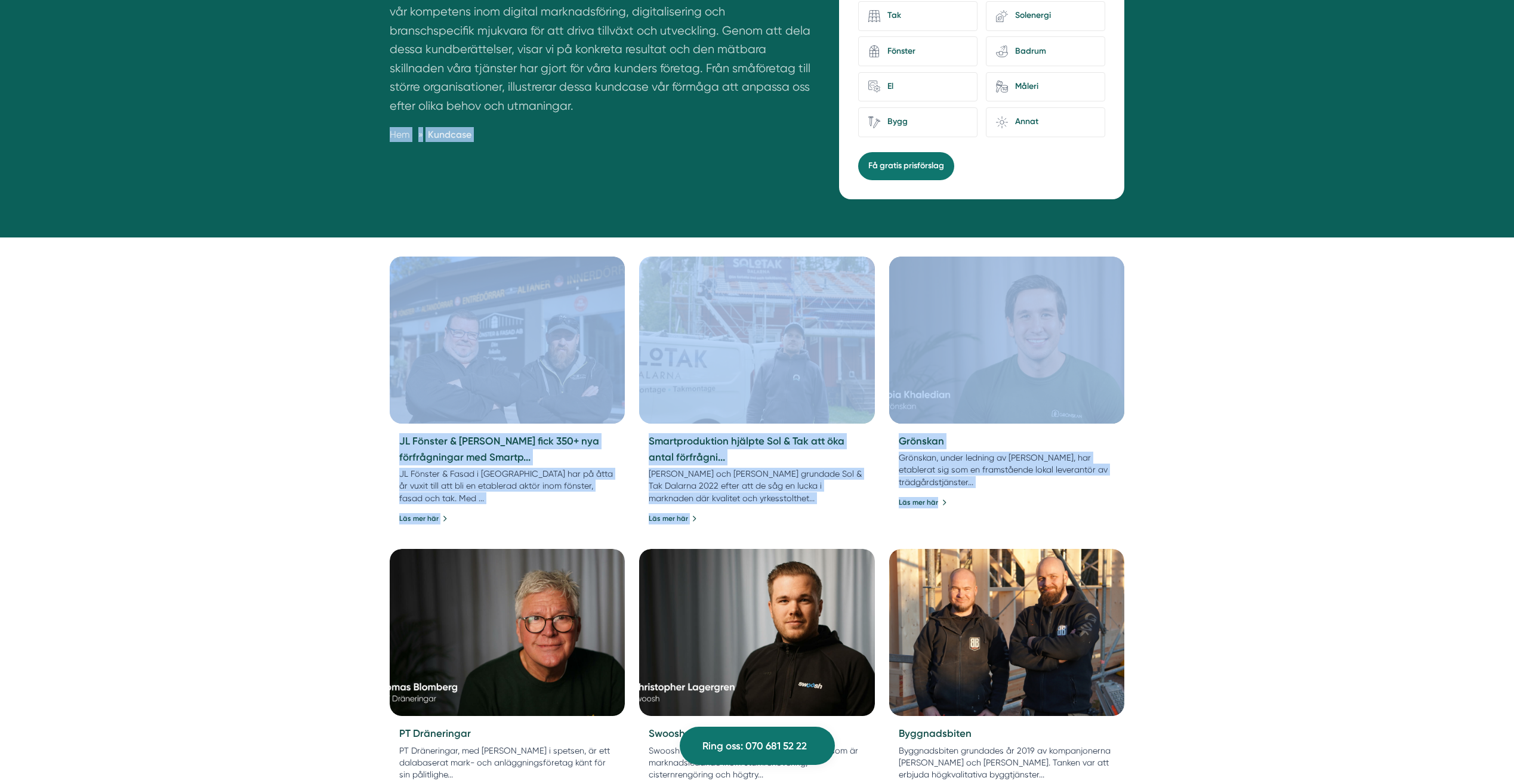
drag, startPoint x: 1123, startPoint y: 503, endPoint x: 324, endPoint y: 148, distance: 874.3
click at [324, 148] on div "Kundcase Här hittar ni en samling av inspirerande berättelser som belyser våra …" at bounding box center [757, 688] width 1514 height 1769
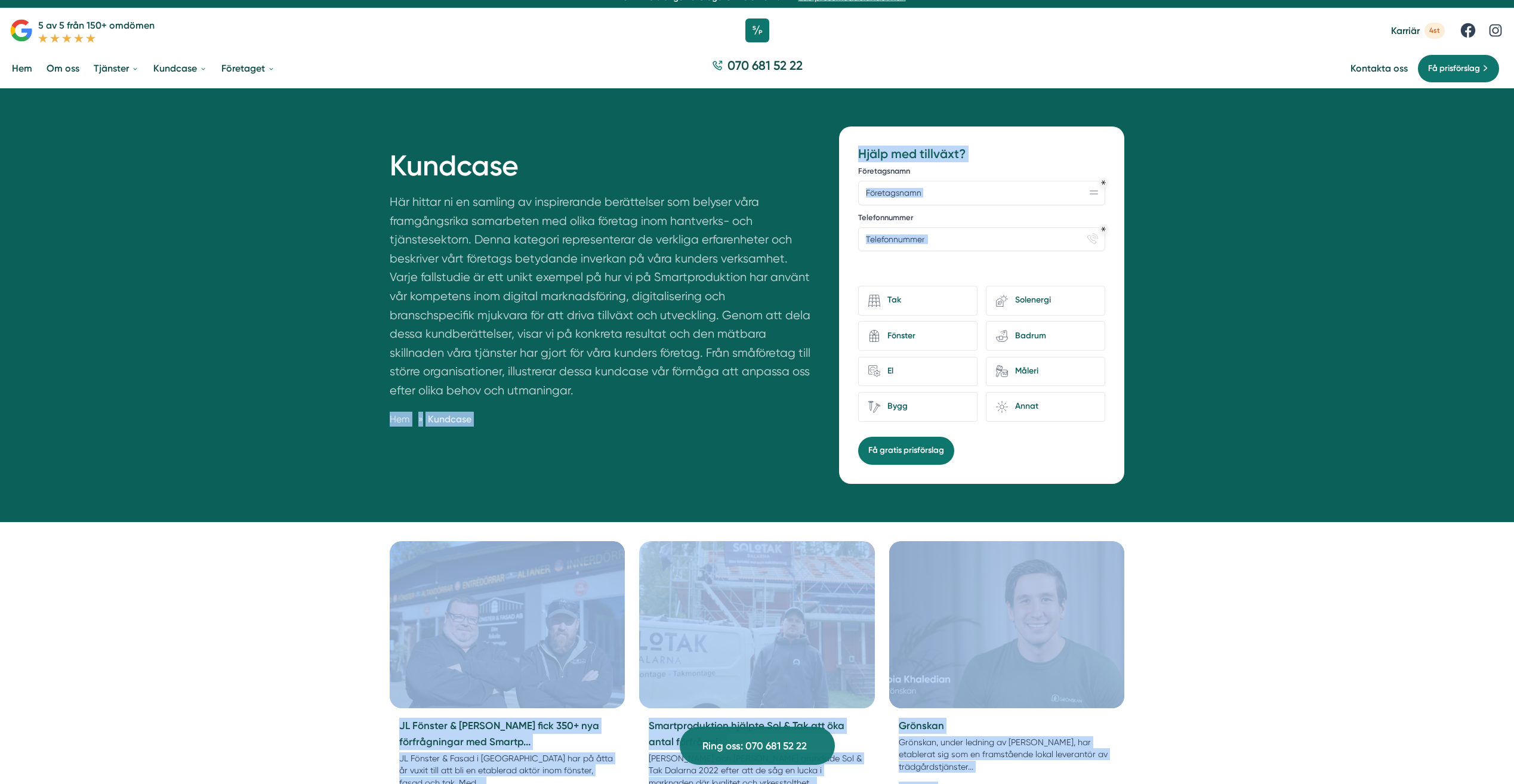
scroll to position [0, 0]
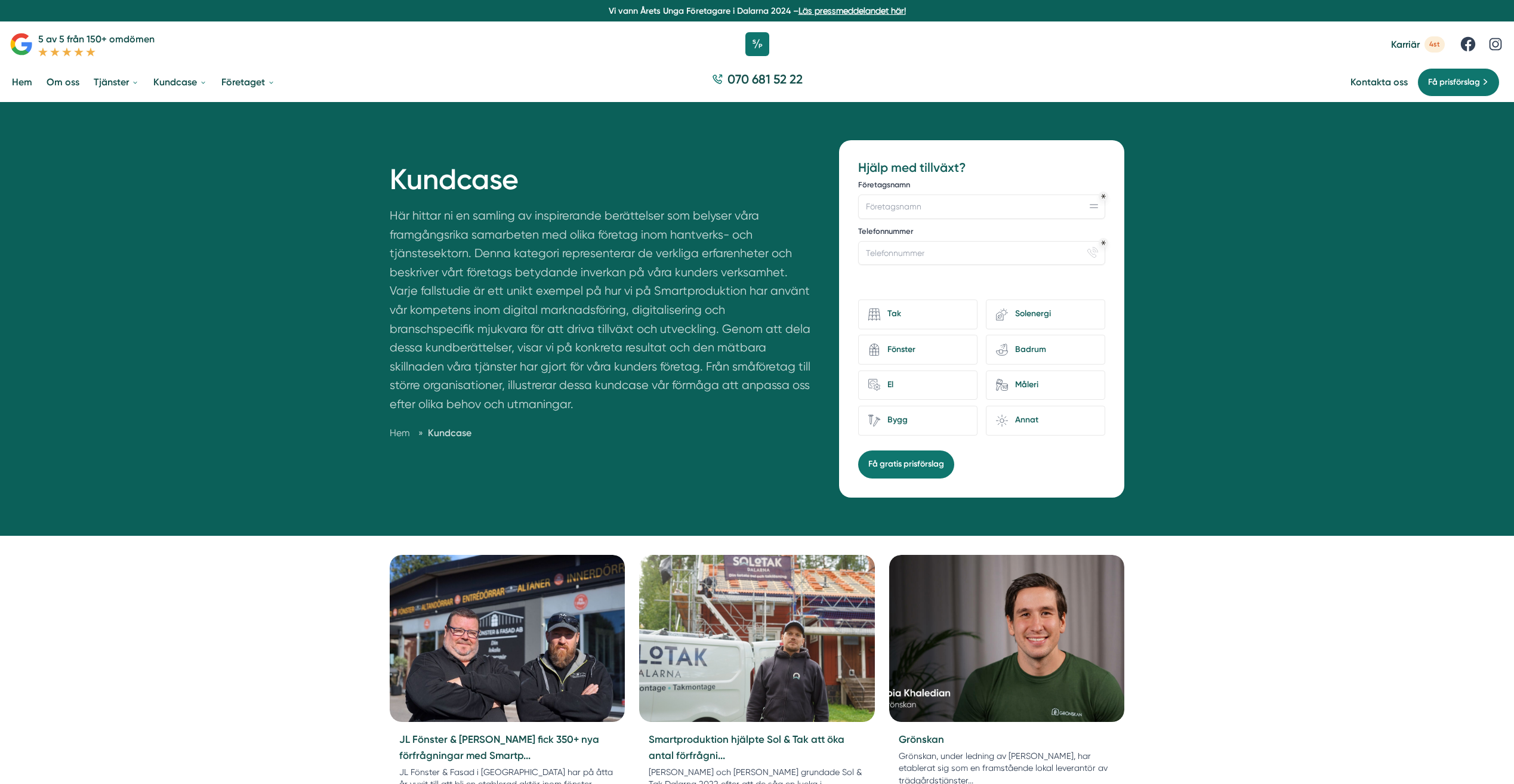
click at [495, 221] on p "Här hittar ni en samling av inspirerande berättelser som belyser våra framgångs…" at bounding box center [600, 313] width 421 height 213
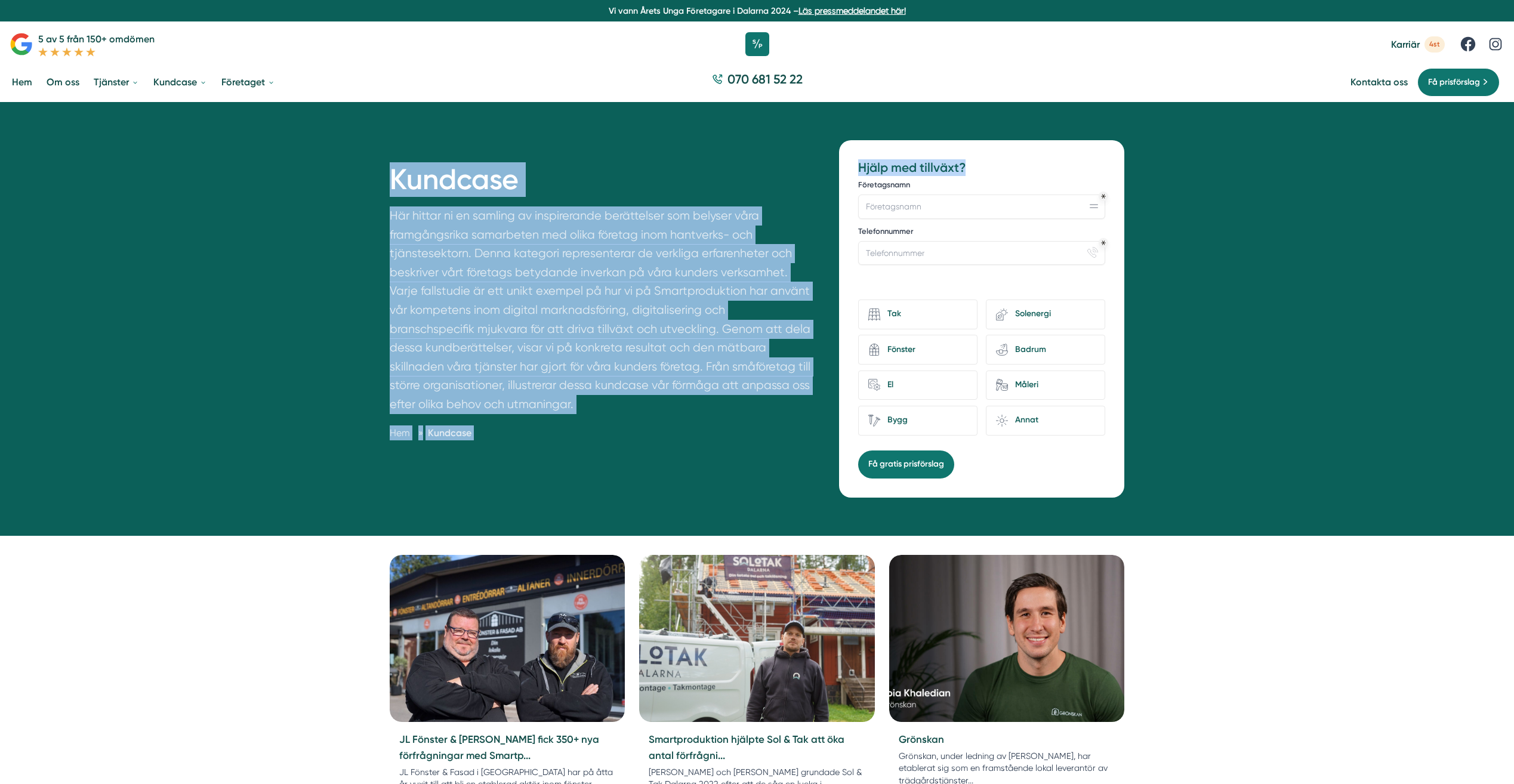
drag, startPoint x: 1159, startPoint y: 137, endPoint x: 274, endPoint y: 119, distance: 885.2
click at [274, 119] on div "Kundcase Här hittar ni en samling av inspirerande berättelser som belyser våra …" at bounding box center [757, 318] width 1514 height 433
click at [757, 289] on p "Här hittar ni en samling av inspirerande berättelser som belyser våra framgångs…" at bounding box center [600, 313] width 421 height 213
click at [754, 275] on p "Här hittar ni en samling av inspirerande berättelser som belyser våra framgångs…" at bounding box center [600, 313] width 421 height 213
click at [753, 248] on p "Här hittar ni en samling av inspirerande berättelser som belyser våra framgångs…" at bounding box center [600, 313] width 421 height 213
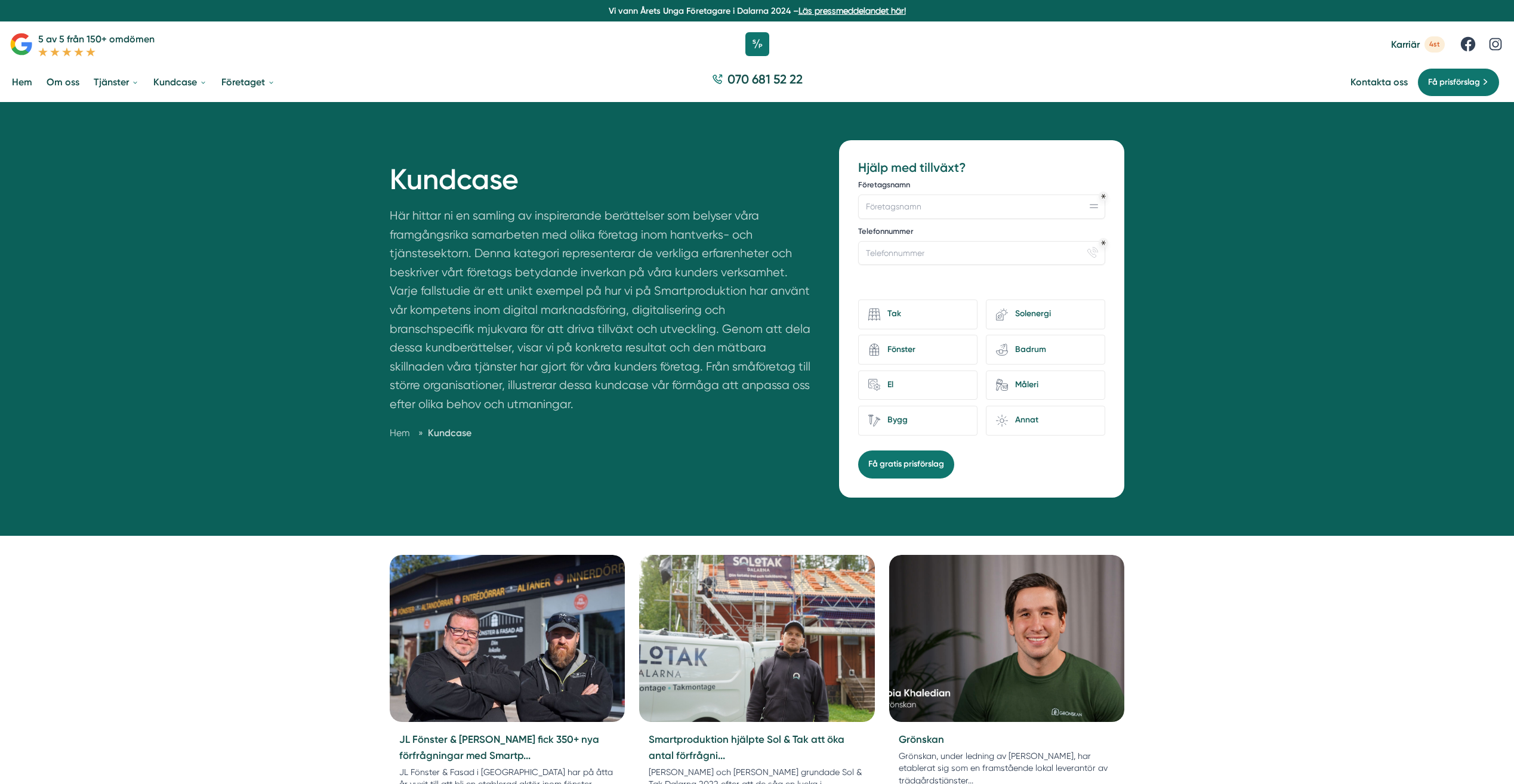
click at [546, 409] on p "Här hittar ni en samling av inspirerande berättelser som belyser våra framgångs…" at bounding box center [600, 313] width 421 height 213
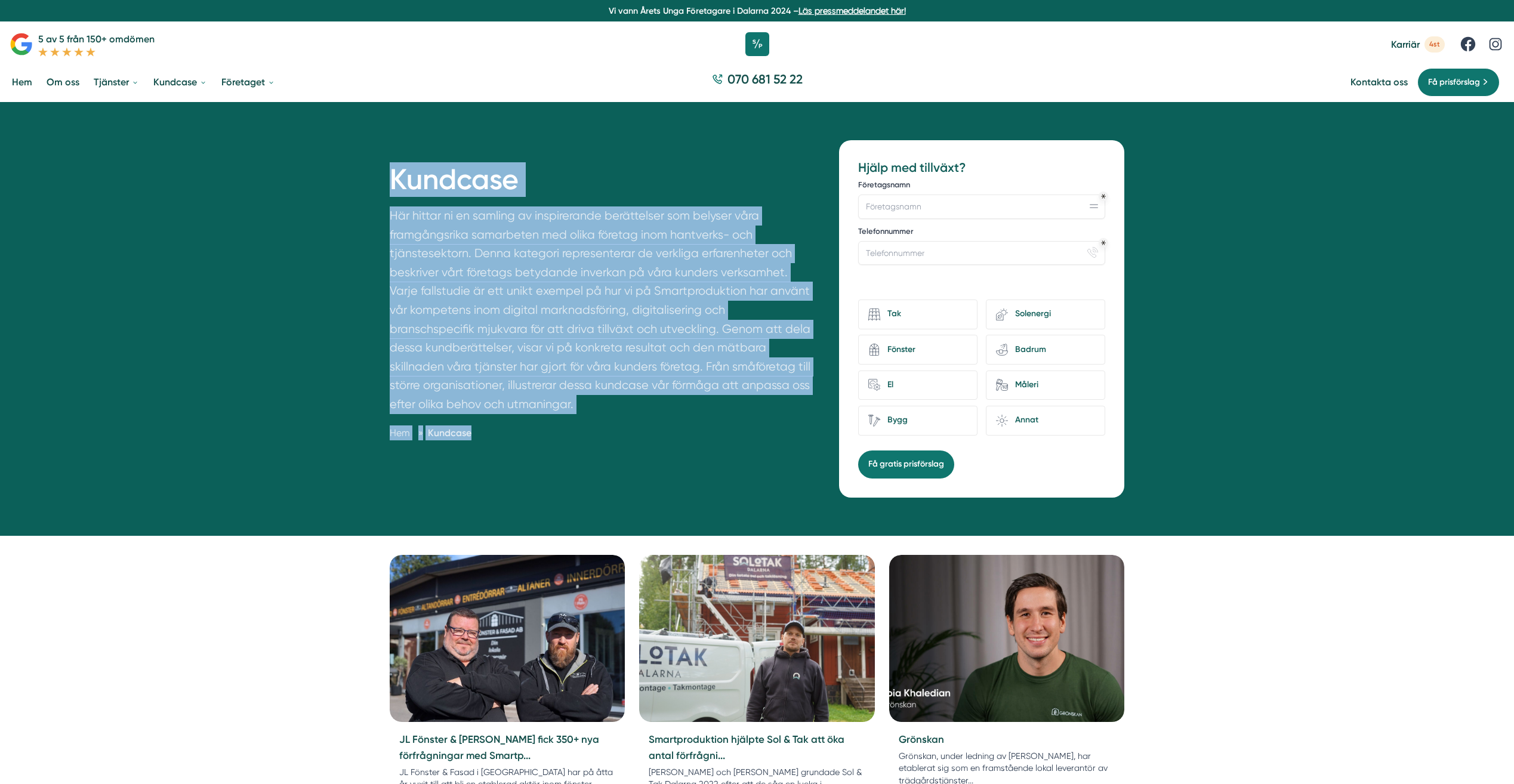
drag, startPoint x: 406, startPoint y: 283, endPoint x: 374, endPoint y: 182, distance: 105.9
click at [374, 182] on div "Kundcase Här hittar ni en samling av inspirerande berättelser som belyser våra …" at bounding box center [757, 318] width 1514 height 433
click at [829, 166] on div "Kundcase Här hittar ni en samling av inspirerande berättelser som belyser våra …" at bounding box center [757, 319] width 764 height 357
click at [795, 170] on h1 "Kundcase" at bounding box center [600, 184] width 421 height 44
